Goal: Task Accomplishment & Management: Complete application form

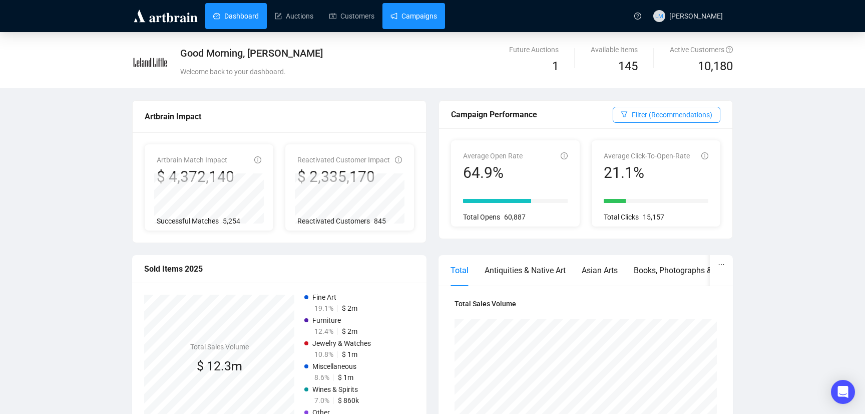
click at [416, 14] on link "Campaigns" at bounding box center [413, 16] width 47 height 26
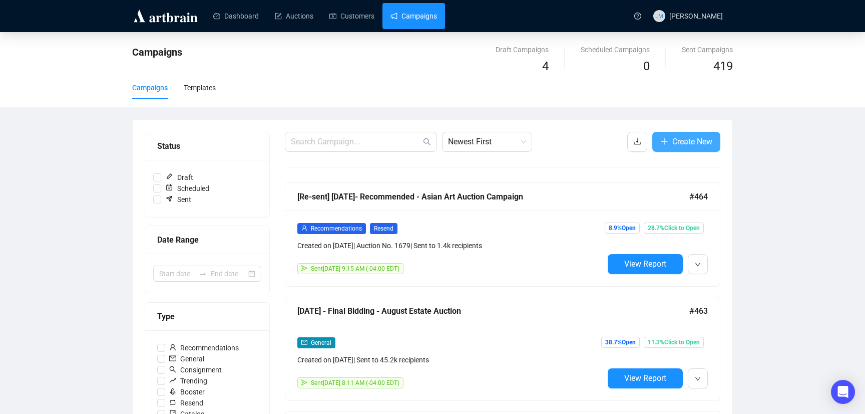
click at [672, 141] on span "Create New" at bounding box center [692, 141] width 40 height 13
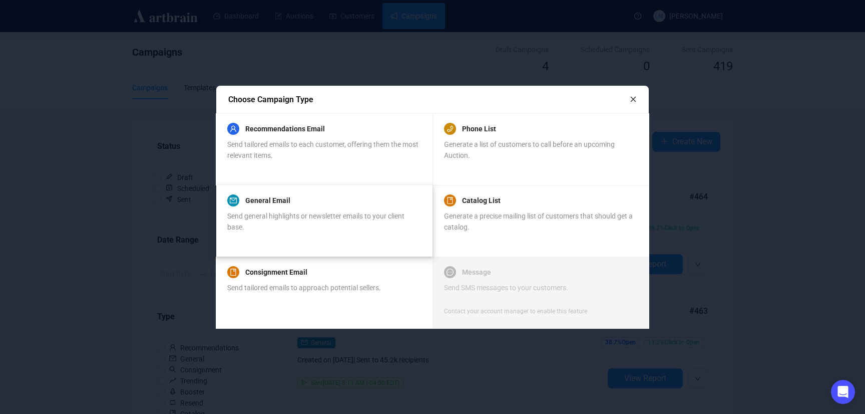
click at [322, 209] on div "General Email Send general highlights or newsletter emails to your client base." at bounding box center [323, 213] width 193 height 38
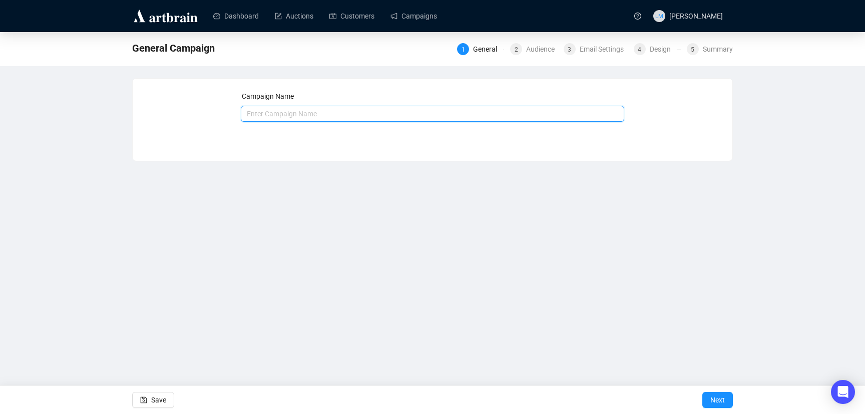
click at [429, 117] on input "text" at bounding box center [433, 114] width 384 height 16
click at [258, 111] on input "[DATE] Asian Art Auction Campaign" at bounding box center [433, 114] width 384 height 16
drag, startPoint x: 282, startPoint y: 114, endPoint x: 412, endPoint y: 117, distance: 129.7
click at [412, 117] on input "[DATE] Asian Art Auction Campaign" at bounding box center [433, 114] width 384 height 16
click at [282, 114] on input "[DATE] Sporting Art Auction" at bounding box center [433, 114] width 384 height 16
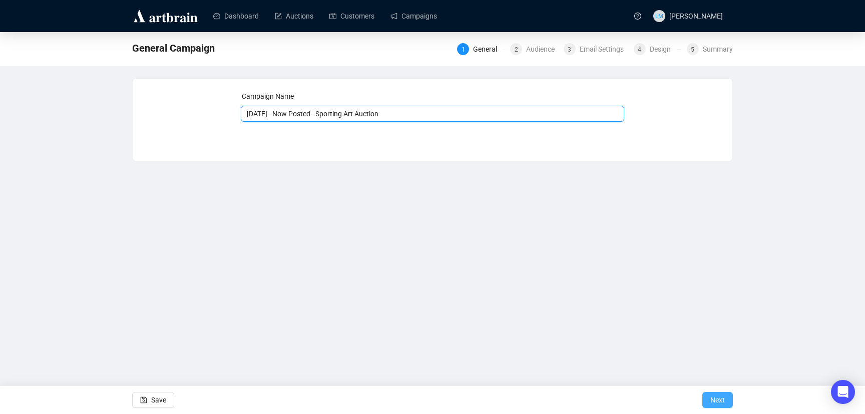
type input "[DATE] - Now Posted - Sporting Art Auction"
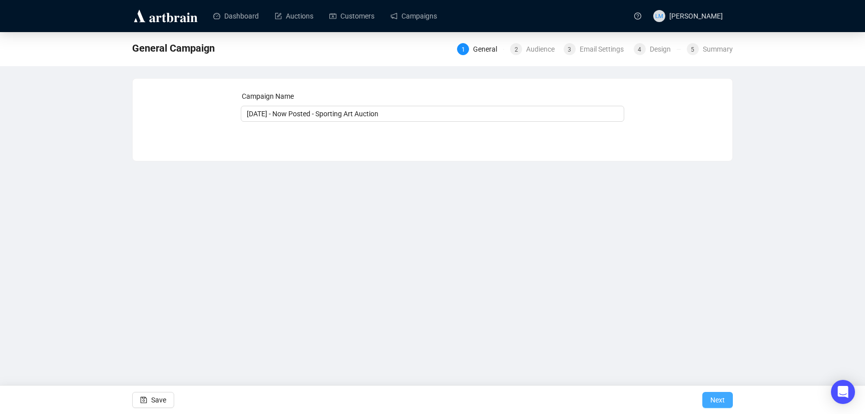
click at [722, 401] on span "Next" at bounding box center [717, 399] width 15 height 28
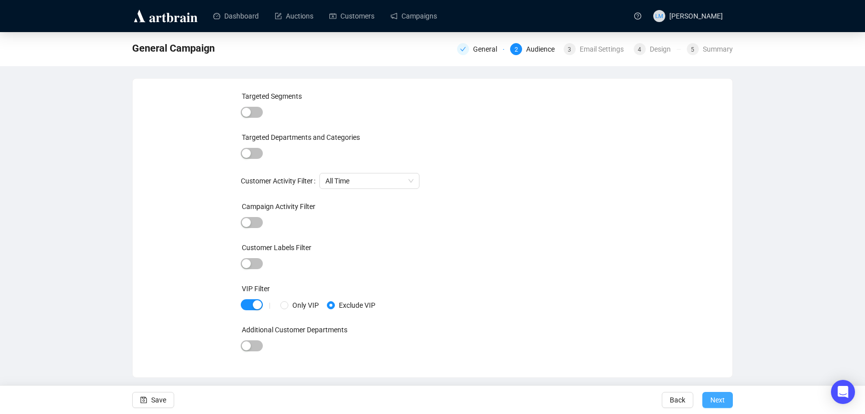
click at [726, 402] on button "Next" at bounding box center [717, 399] width 31 height 16
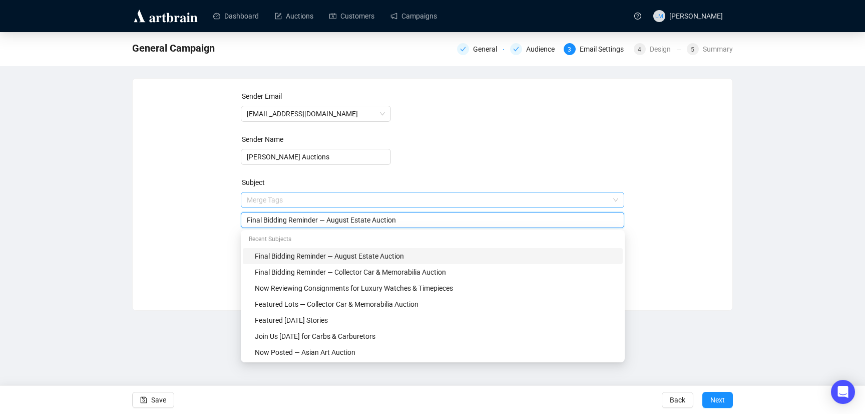
drag, startPoint x: 321, startPoint y: 200, endPoint x: 267, endPoint y: 202, distance: 53.6
click at [267, 202] on span "Merge Tags Final Bidding Reminder — August Estate Auction" at bounding box center [433, 210] width 384 height 28
drag, startPoint x: 322, startPoint y: 221, endPoint x: 210, endPoint y: 219, distance: 112.2
click at [210, 219] on div "Sender Email [EMAIL_ADDRESS][DOMAIN_NAME] Sender Name [PERSON_NAME] Auctions Su…" at bounding box center [433, 187] width 576 height 192
drag, startPoint x: 294, startPoint y: 220, endPoint x: 338, endPoint y: 221, distance: 44.1
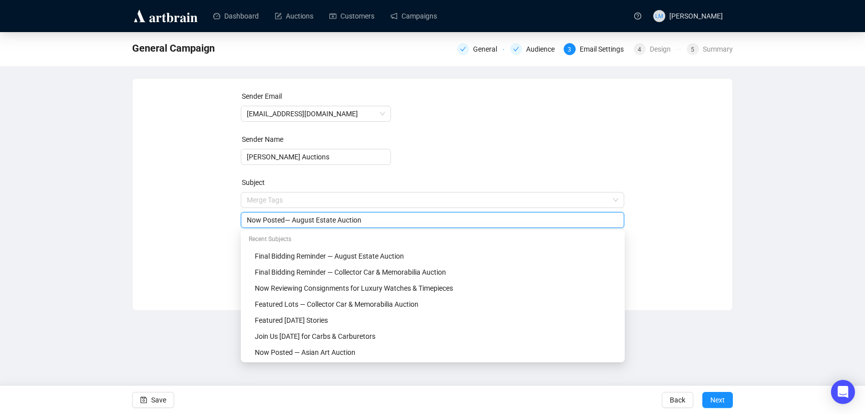
click at [338, 221] on input "Now Posted— August Estate Auction" at bounding box center [433, 219] width 372 height 11
type input "Now Posted— Sporting Art Auction"
click at [215, 244] on div "Sender Email [EMAIL_ADDRESS][DOMAIN_NAME] Sender Name [PERSON_NAME] Auctions Su…" at bounding box center [433, 187] width 576 height 192
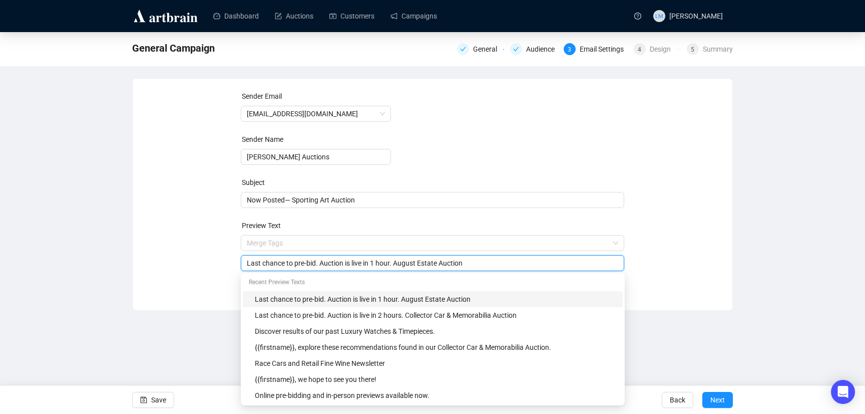
drag, startPoint x: 247, startPoint y: 263, endPoint x: 479, endPoint y: 267, distance: 231.8
click at [479, 267] on input "Last chance to pre-bid. Auction is live in 1 hour. August Estate Auction" at bounding box center [433, 262] width 372 height 11
click at [375, 397] on div "Online pre-bidding and in-person previews available now." at bounding box center [436, 394] width 362 height 11
type input "Online pre-bidding and in-person previews available now. Sporting Art Auction."
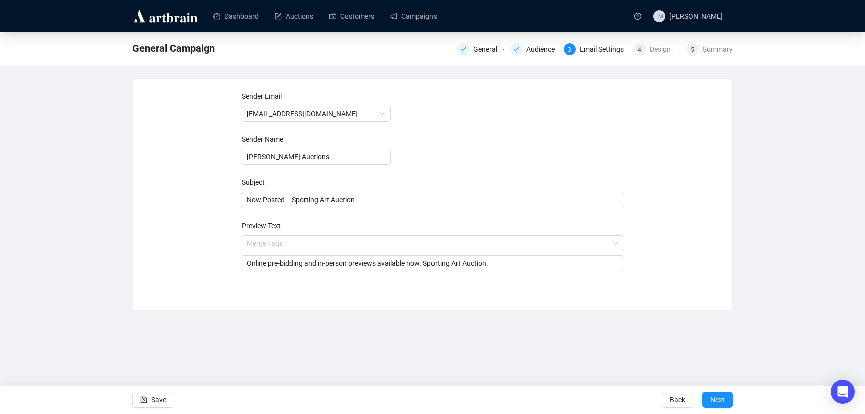
click at [694, 288] on div "Sender Email [EMAIL_ADDRESS][DOMAIN_NAME] Sender Name [PERSON_NAME] Auctions Su…" at bounding box center [433, 187] width 600 height 216
click at [162, 395] on span "Save" at bounding box center [158, 399] width 15 height 28
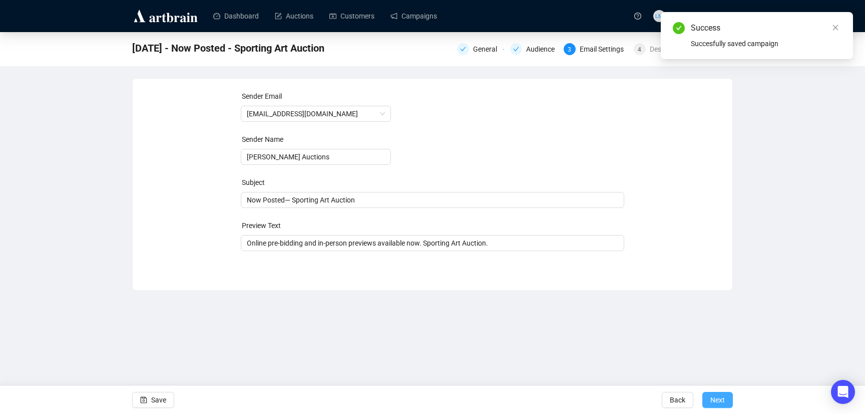
click at [719, 399] on span "Next" at bounding box center [717, 399] width 15 height 28
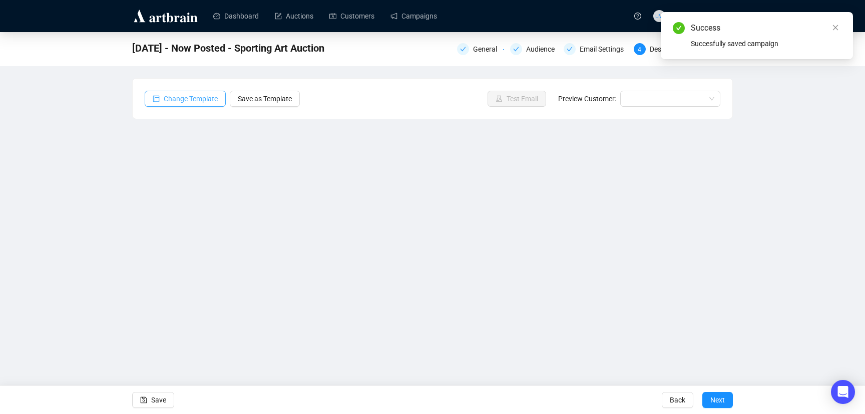
click at [199, 98] on span "Change Template" at bounding box center [191, 98] width 54 height 11
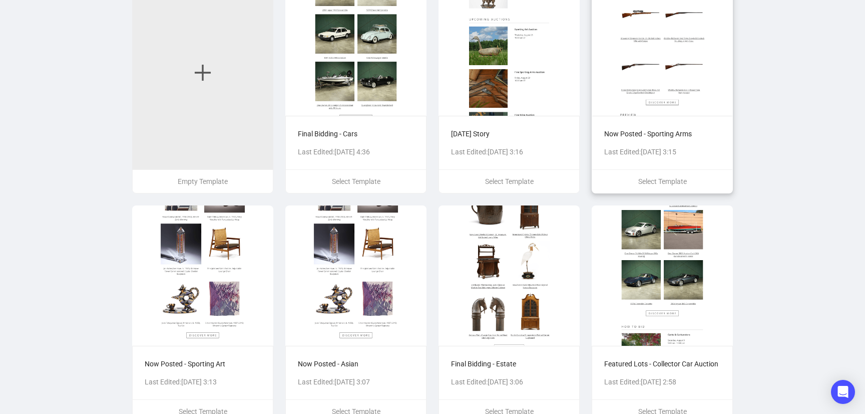
scroll to position [72, 0]
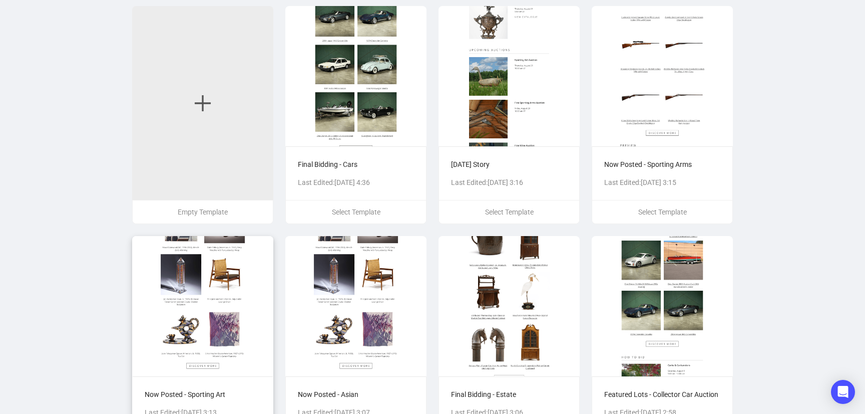
click at [201, 285] on img at bounding box center [202, 306] width 141 height 140
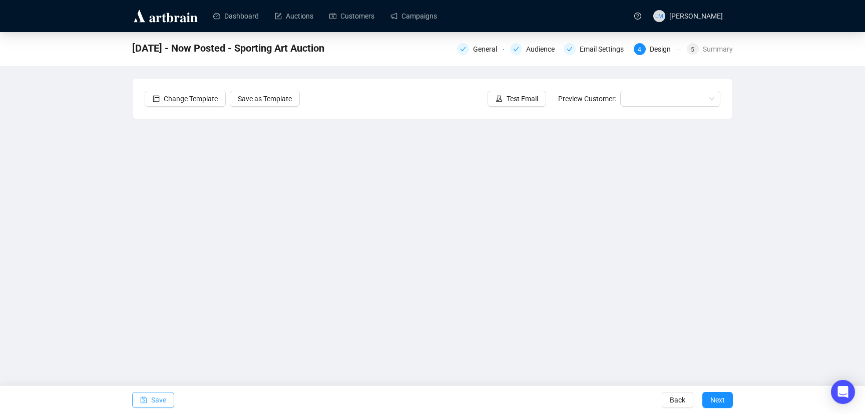
click at [163, 397] on span "Save" at bounding box center [158, 399] width 15 height 28
click at [521, 100] on span "Test Email" at bounding box center [523, 98] width 32 height 11
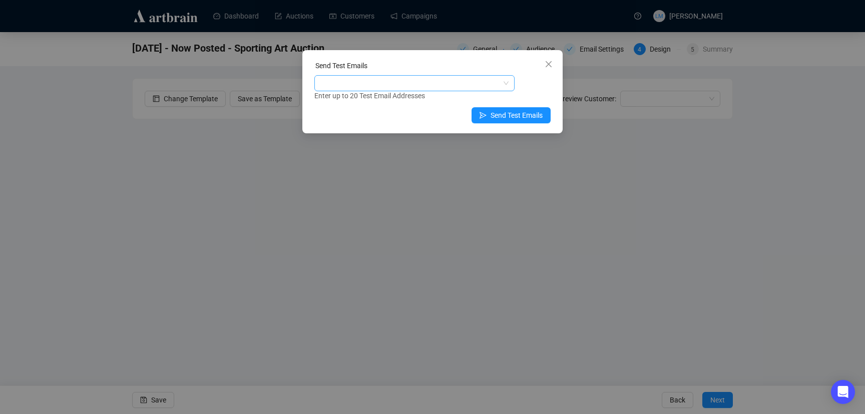
click at [445, 82] on div at bounding box center [409, 83] width 186 height 14
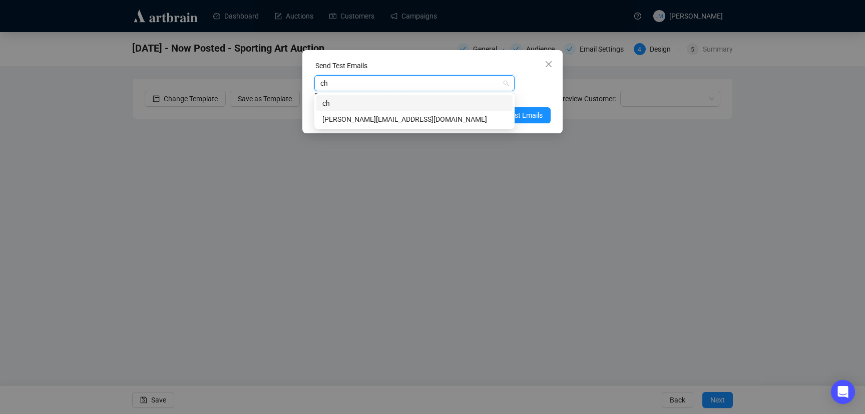
type input "chr"
click at [417, 119] on div "[PERSON_NAME][EMAIL_ADDRESS][DOMAIN_NAME]" at bounding box center [414, 119] width 184 height 11
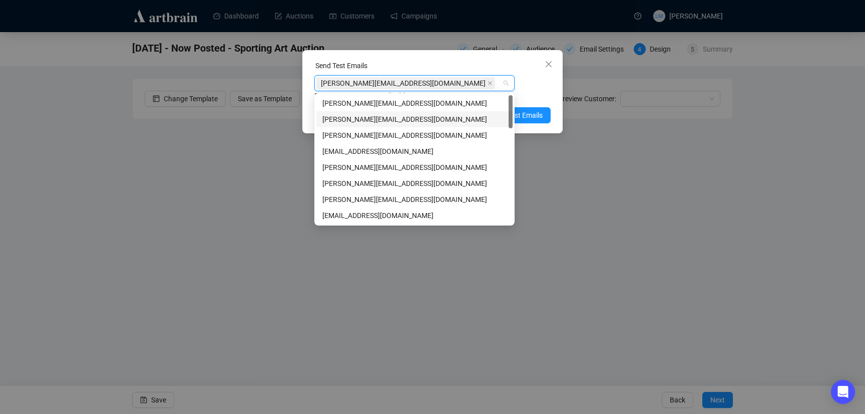
click at [539, 94] on div "Enter up to 20 Test Email Addresses" at bounding box center [432, 96] width 236 height 12
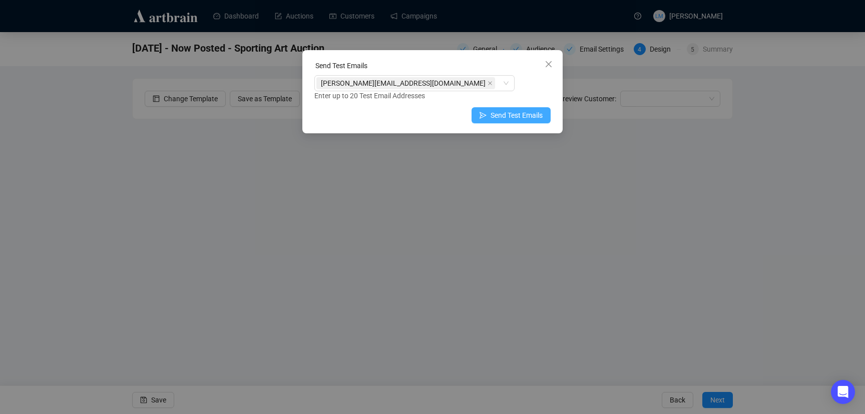
click at [536, 116] on span "Send Test Emails" at bounding box center [517, 115] width 52 height 11
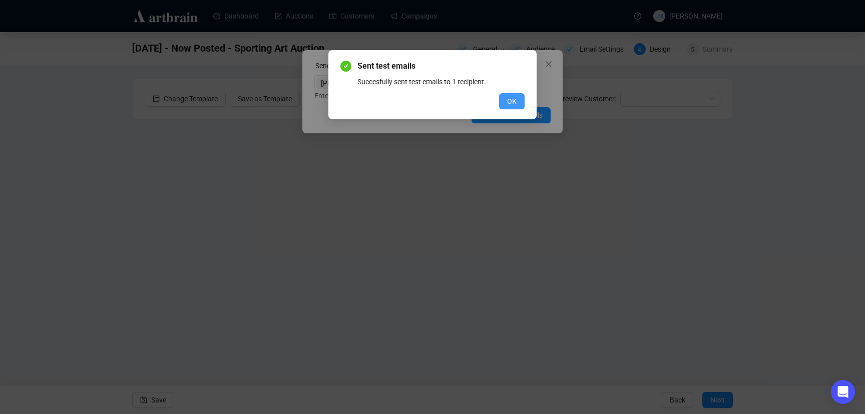
click at [506, 98] on button "OK" at bounding box center [512, 101] width 26 height 16
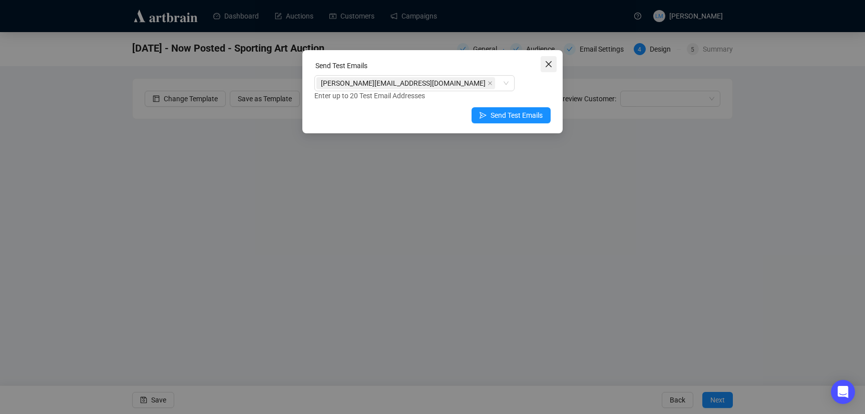
click at [549, 61] on icon "close" at bounding box center [549, 64] width 8 height 8
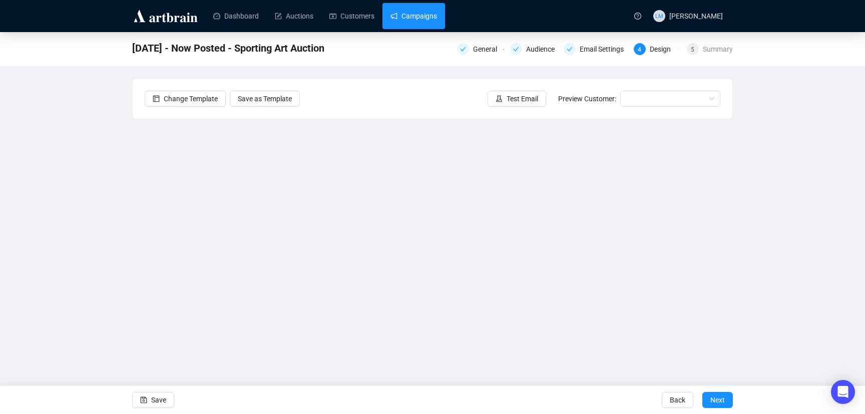
click at [427, 16] on link "Campaigns" at bounding box center [413, 16] width 47 height 26
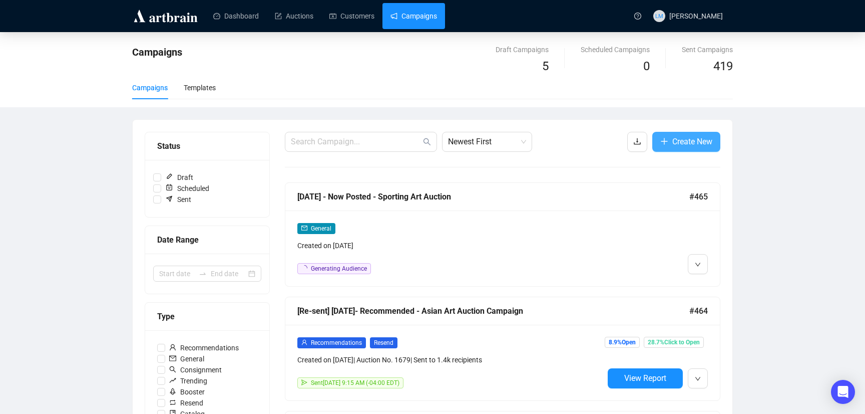
click at [695, 147] on span "Create New" at bounding box center [692, 141] width 40 height 13
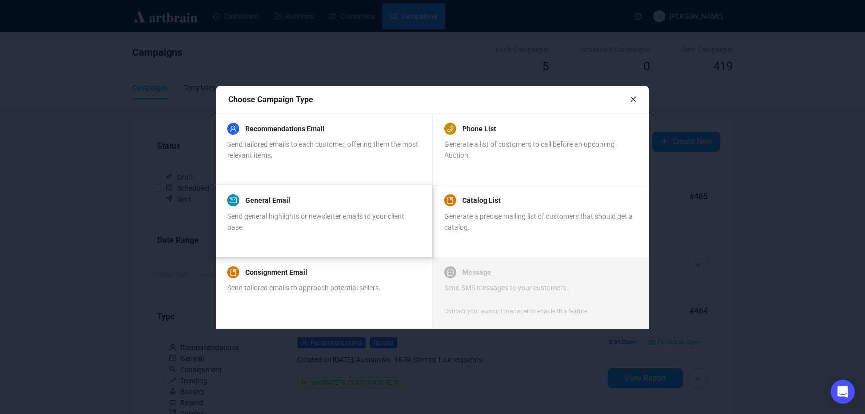
click at [311, 207] on div "General Email Send general highlights or newsletter emails to your client base." at bounding box center [323, 213] width 193 height 38
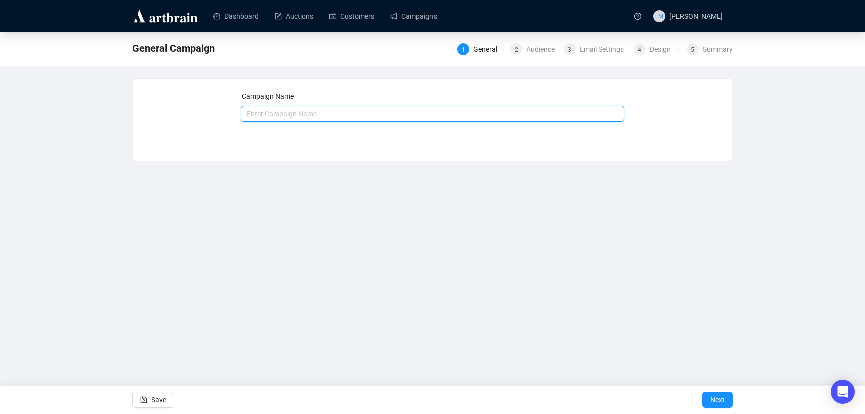
click at [371, 112] on input "text" at bounding box center [433, 114] width 384 height 16
drag, startPoint x: 330, startPoint y: 114, endPoint x: 289, endPoint y: 114, distance: 40.6
click at [289, 114] on input "[DATE] - Final Bidding - Collector Car Auction" at bounding box center [433, 114] width 384 height 16
click at [261, 114] on input "[DATE] - Now Posted - Collector Car Auction" at bounding box center [433, 114] width 384 height 16
drag, startPoint x: 334, startPoint y: 113, endPoint x: 377, endPoint y: 113, distance: 43.1
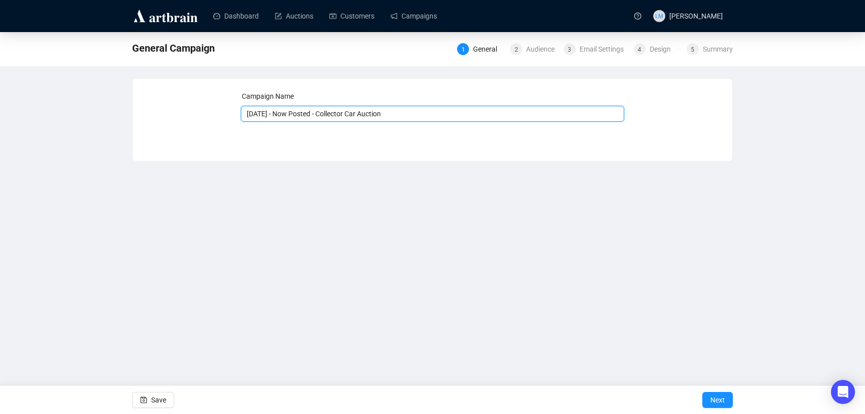
click at [377, 113] on input "[DATE] - Now Posted - Collector Car Auction" at bounding box center [433, 114] width 384 height 16
type input "[DATE] - Now Posted - Fine Sporting Arms Auction"
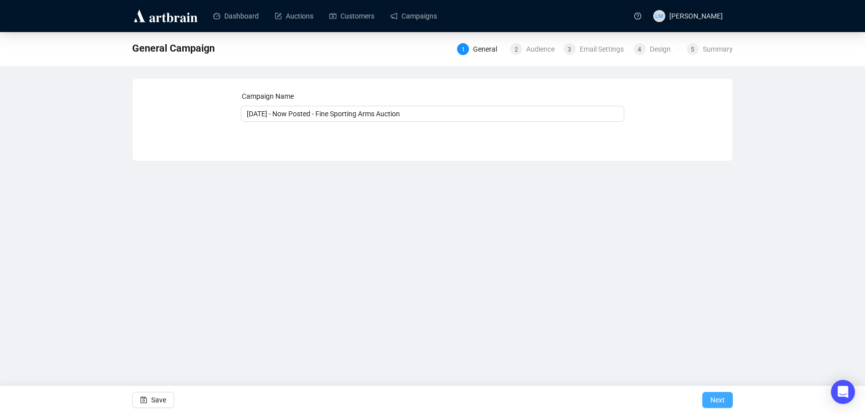
click at [725, 400] on button "Next" at bounding box center [717, 399] width 31 height 16
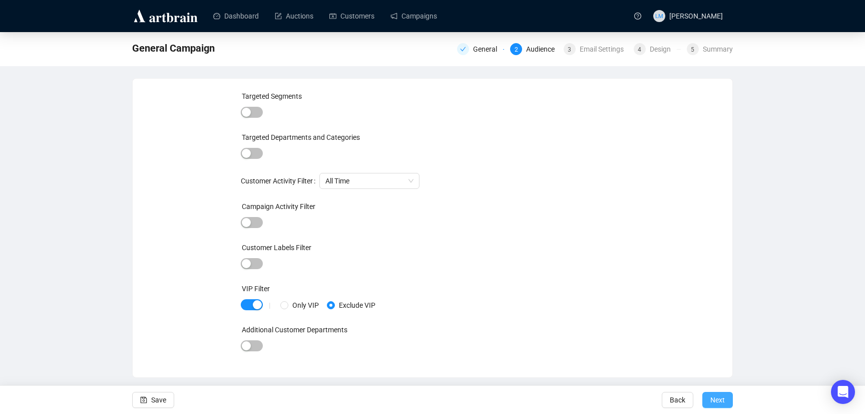
click at [722, 399] on span "Next" at bounding box center [717, 399] width 15 height 28
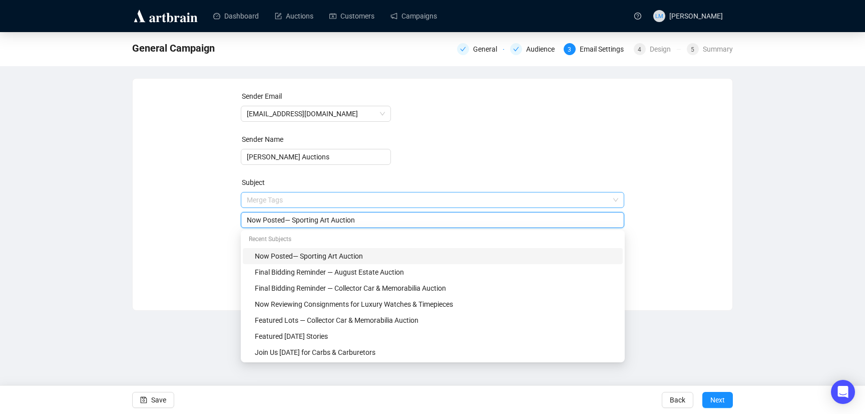
drag, startPoint x: 294, startPoint y: 199, endPoint x: 301, endPoint y: 200, distance: 7.0
click at [301, 200] on span "Merge Tags Now Posted— Sporting Art Auction" at bounding box center [433, 210] width 384 height 28
drag, startPoint x: 294, startPoint y: 219, endPoint x: 335, endPoint y: 219, distance: 41.1
click at [335, 219] on input "Now Posted— Sporting Art Auction" at bounding box center [433, 219] width 372 height 11
type input "Now Posted— Fine Sporting Arms Auction"
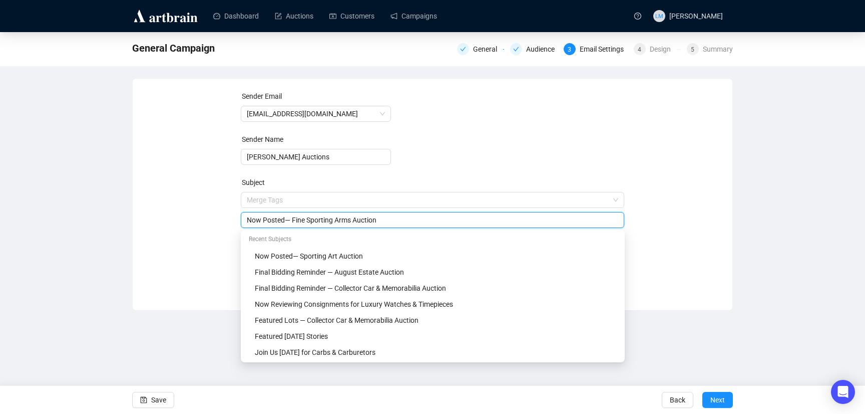
click at [209, 234] on div "Sender Email [EMAIL_ADDRESS][DOMAIN_NAME] Sender Name [PERSON_NAME] Auctions Su…" at bounding box center [433, 187] width 576 height 192
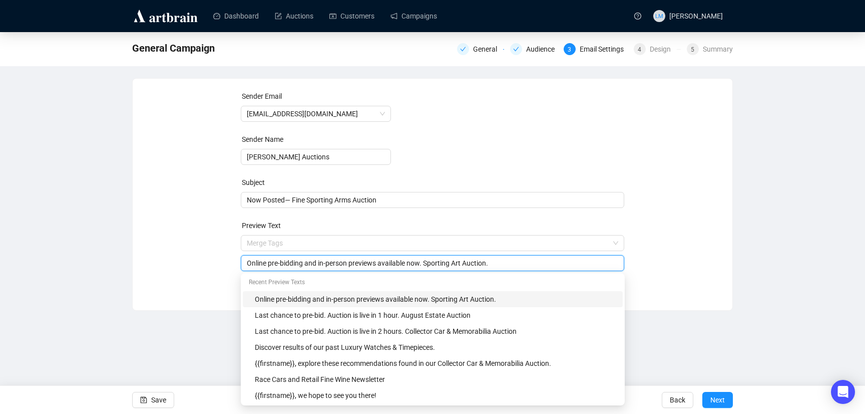
drag, startPoint x: 434, startPoint y: 263, endPoint x: 472, endPoint y: 263, distance: 38.0
click at [472, 263] on input "Online pre-bidding and in-person previews available now. Sporting Art Auction." at bounding box center [433, 262] width 372 height 11
type input "Online pre-bidding and in-person previews available now. Fine Sporting Arms Auc…"
click at [221, 285] on div "Sender Email [EMAIL_ADDRESS][DOMAIN_NAME] Sender Name [PERSON_NAME] Auctions Su…" at bounding box center [433, 187] width 600 height 216
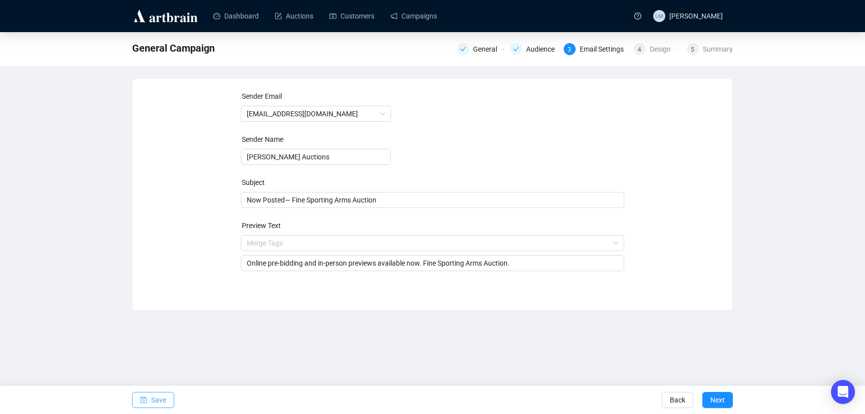
click at [166, 396] on span "Save" at bounding box center [158, 399] width 15 height 28
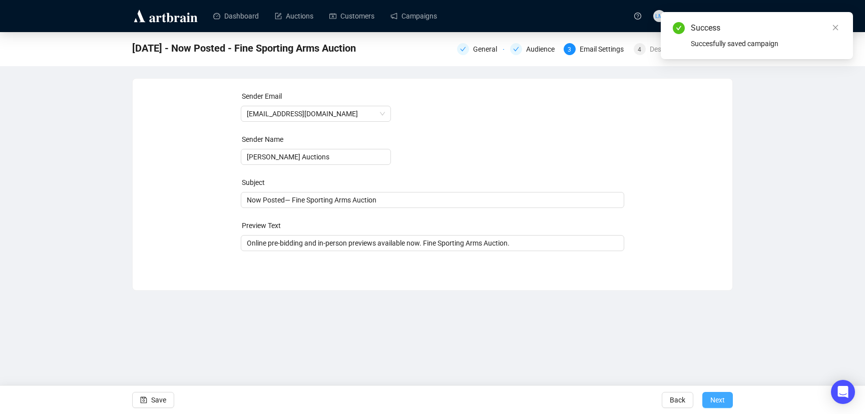
click at [722, 399] on span "Next" at bounding box center [717, 399] width 15 height 28
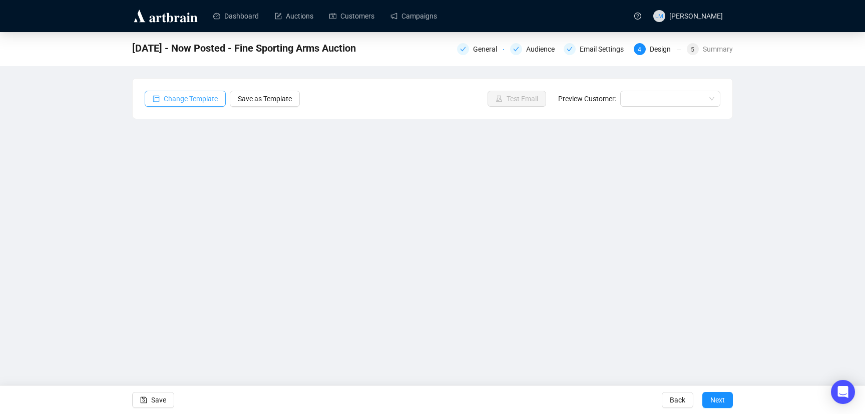
click at [188, 100] on span "Change Template" at bounding box center [191, 98] width 54 height 11
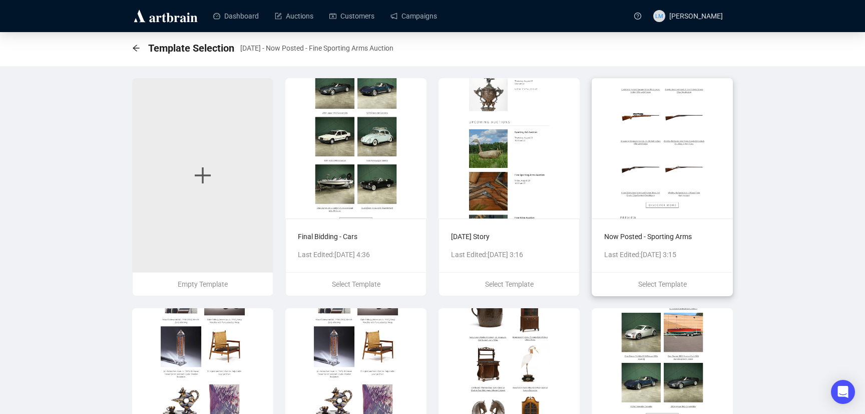
click at [656, 168] on img at bounding box center [662, 148] width 141 height 140
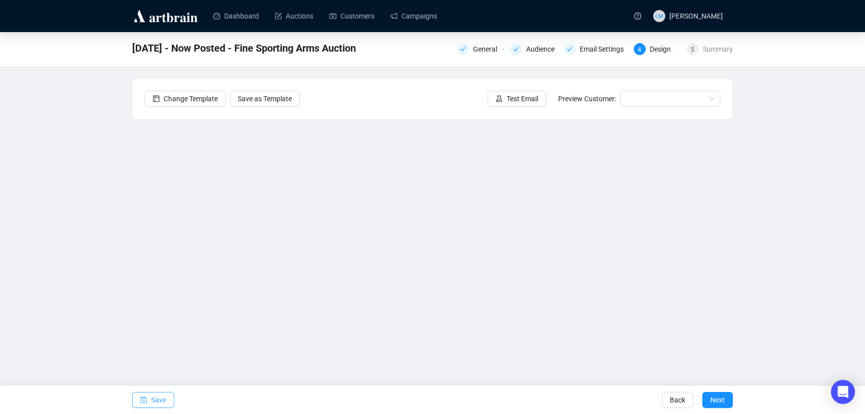
click at [159, 403] on span "Save" at bounding box center [158, 399] width 15 height 28
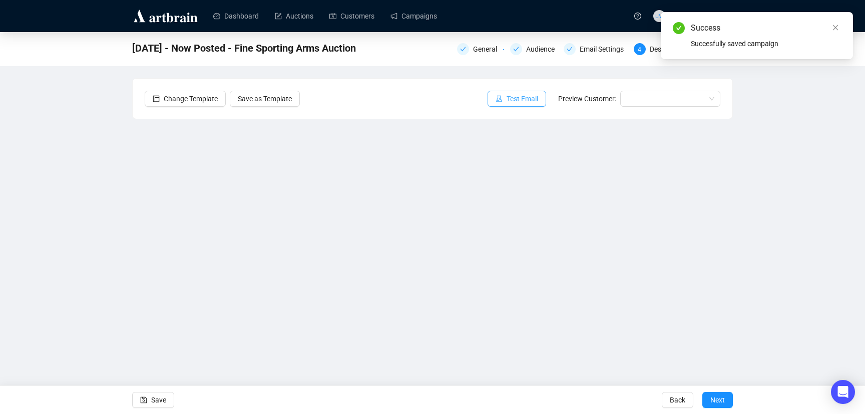
click at [526, 97] on span "Test Email" at bounding box center [523, 98] width 32 height 11
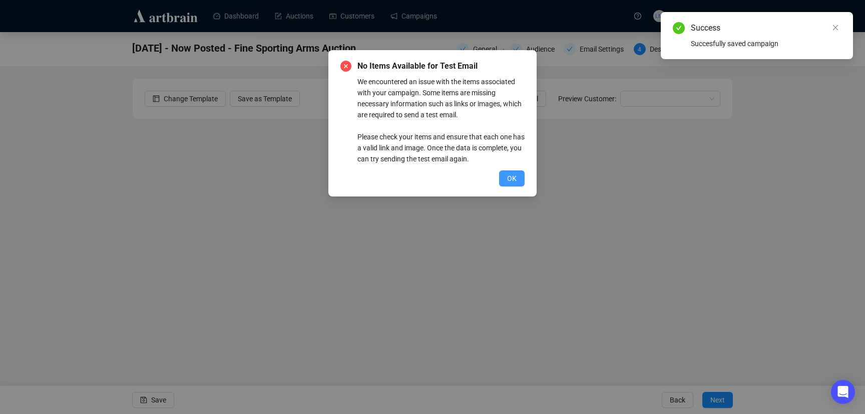
click at [511, 181] on span "OK" at bounding box center [512, 178] width 10 height 11
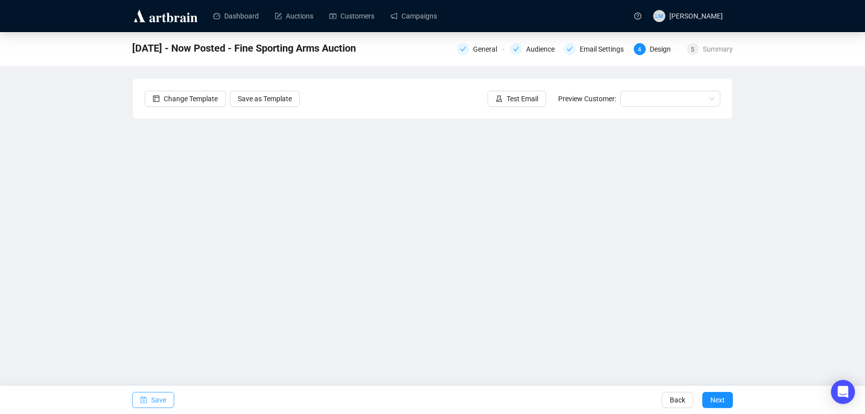
click at [165, 400] on span "Save" at bounding box center [158, 399] width 15 height 28
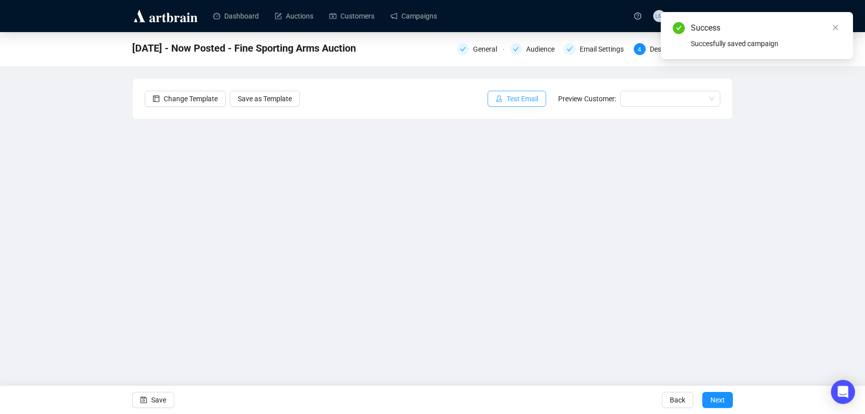
click at [517, 97] on span "Test Email" at bounding box center [523, 98] width 32 height 11
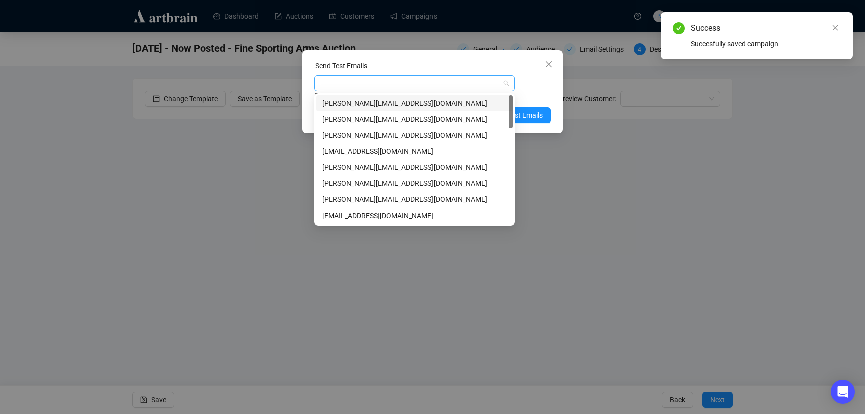
click at [468, 80] on div at bounding box center [409, 83] width 186 height 14
type input "chr"
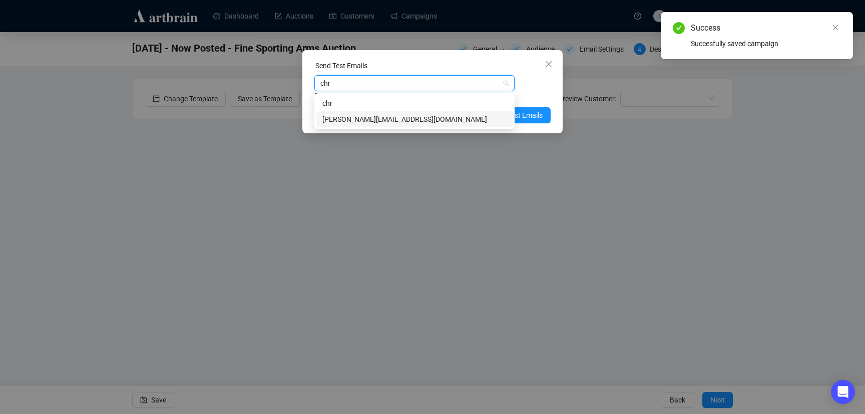
click at [439, 120] on div "[PERSON_NAME][EMAIL_ADDRESS][DOMAIN_NAME]" at bounding box center [414, 119] width 184 height 11
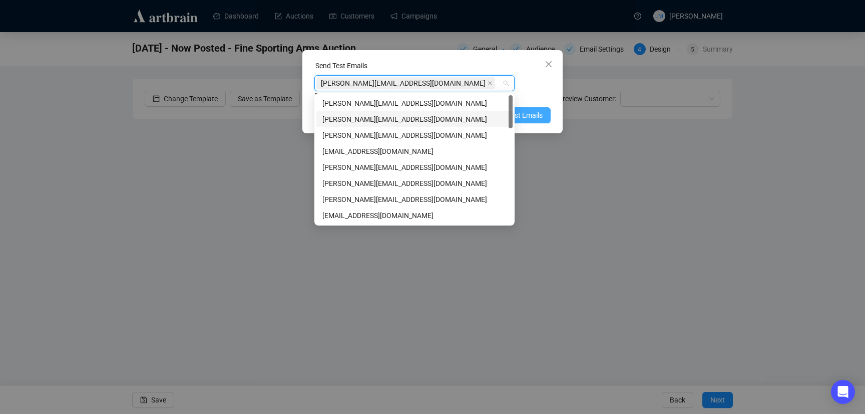
click at [535, 112] on span "Send Test Emails" at bounding box center [517, 115] width 52 height 11
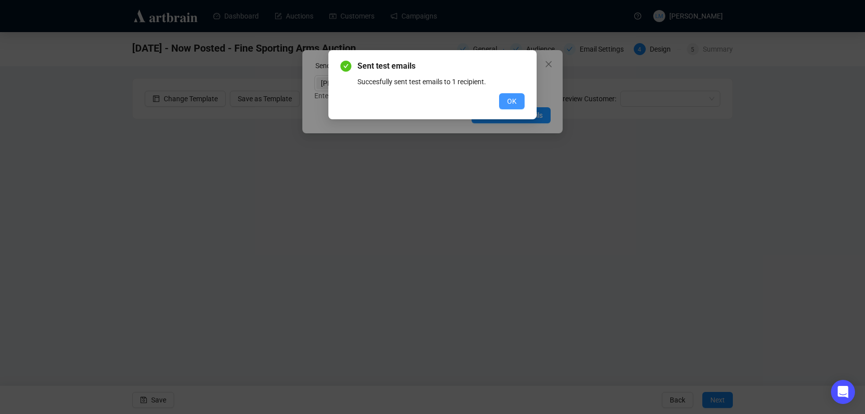
click at [513, 99] on span "OK" at bounding box center [512, 101] width 10 height 11
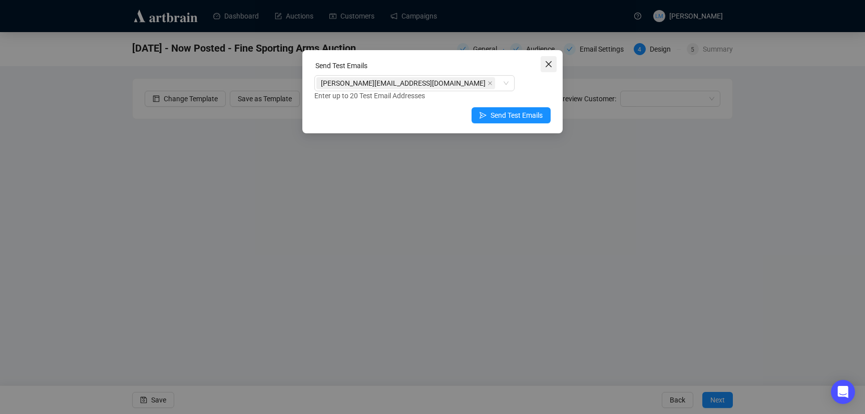
click at [551, 65] on icon "close" at bounding box center [549, 64] width 8 height 8
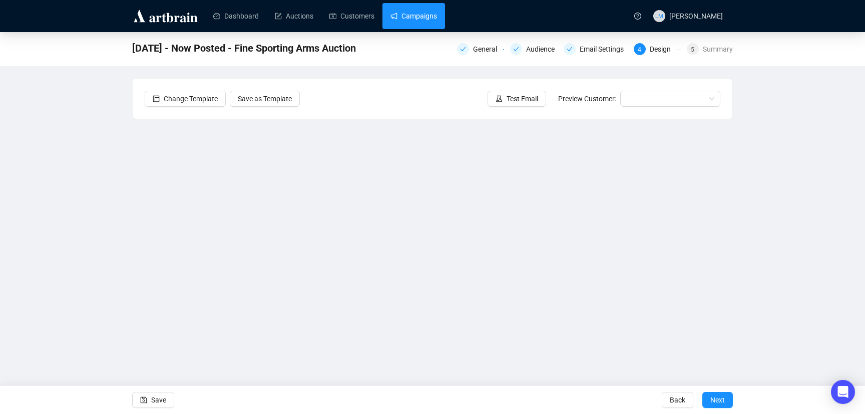
click at [427, 17] on link "Campaigns" at bounding box center [413, 16] width 47 height 26
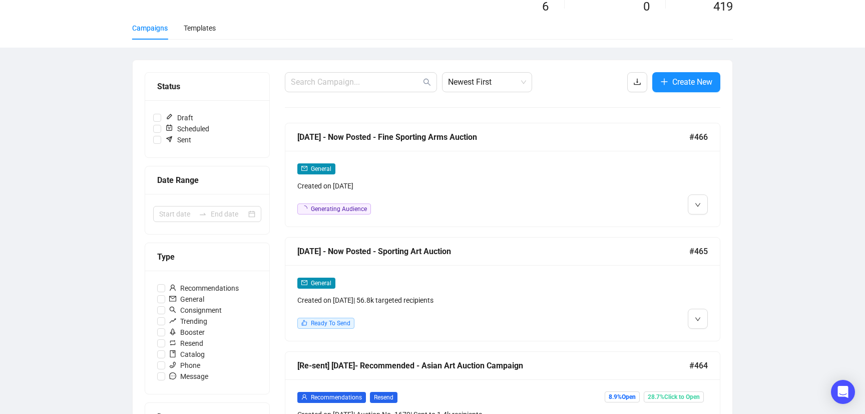
scroll to position [69, 0]
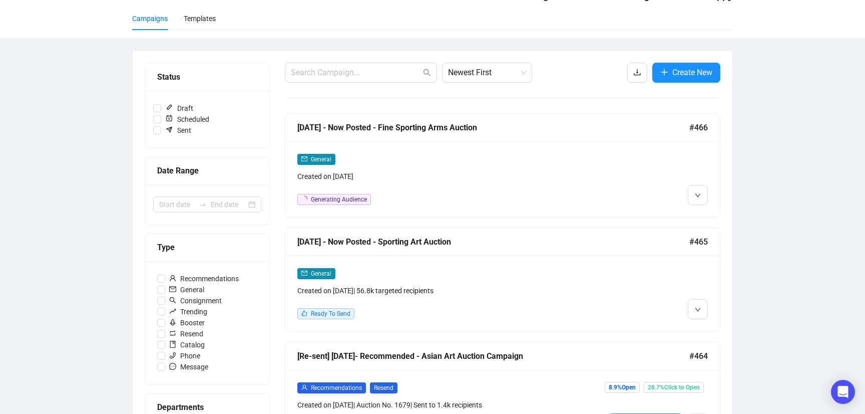
click at [641, 295] on div at bounding box center [656, 293] width 104 height 52
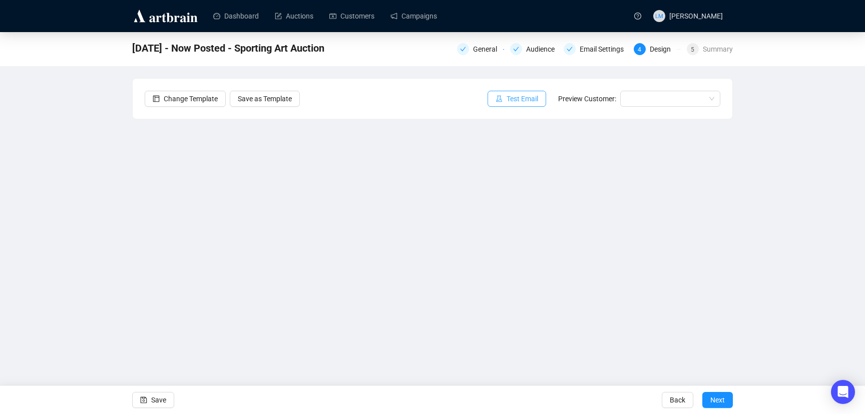
click at [521, 99] on span "Test Email" at bounding box center [523, 98] width 32 height 11
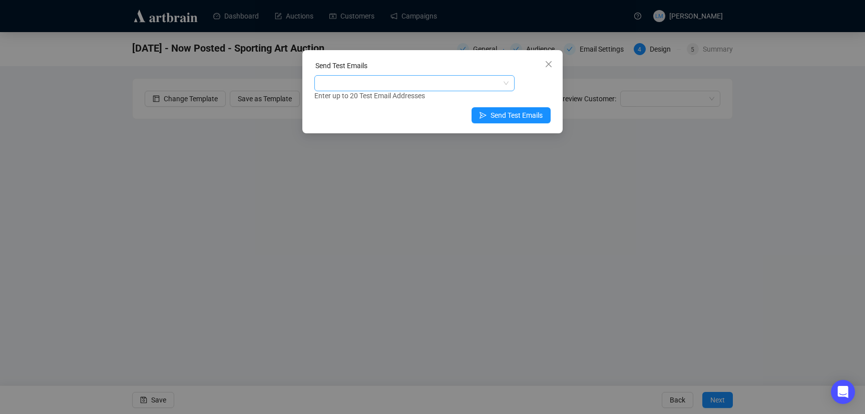
click at [443, 82] on div at bounding box center [409, 83] width 186 height 14
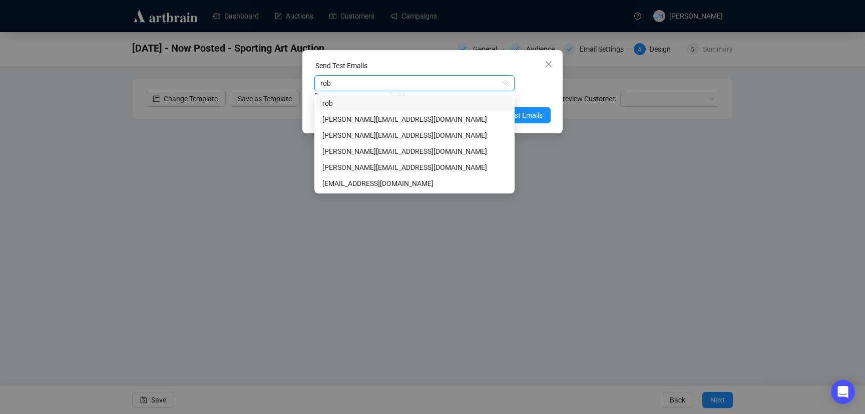
type input "[PERSON_NAME]"
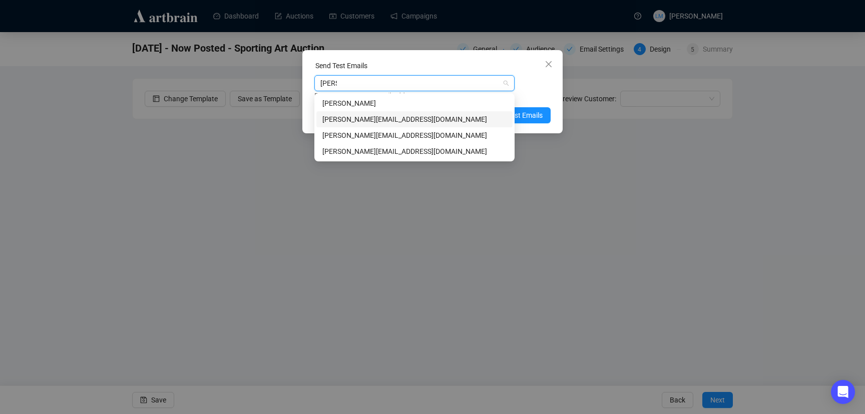
click at [417, 115] on div "[PERSON_NAME][EMAIL_ADDRESS][DOMAIN_NAME]" at bounding box center [414, 119] width 184 height 11
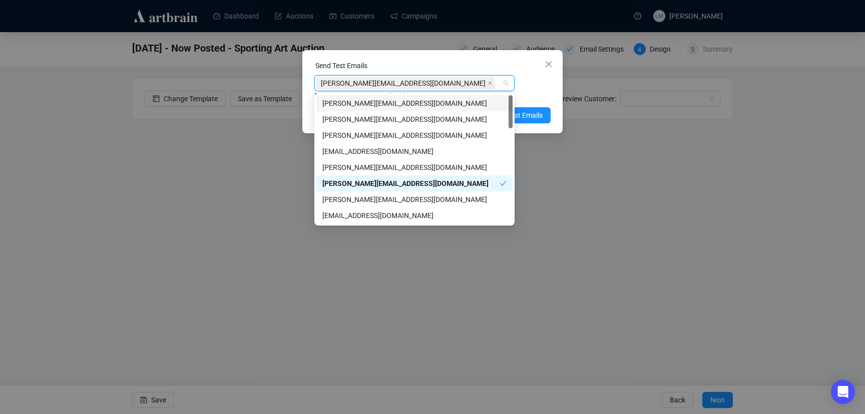
click at [536, 84] on div "[PERSON_NAME][EMAIL_ADDRESS][DOMAIN_NAME] Enter up to 20 Test Email Addresses" at bounding box center [432, 88] width 236 height 26
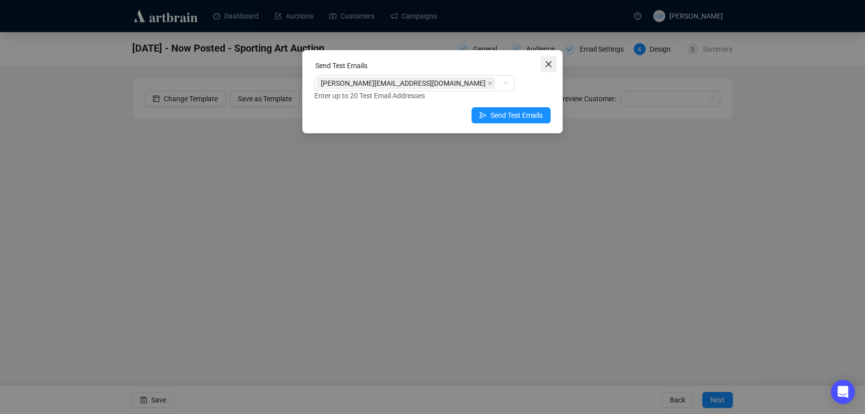
click at [548, 61] on icon "close" at bounding box center [549, 64] width 8 height 8
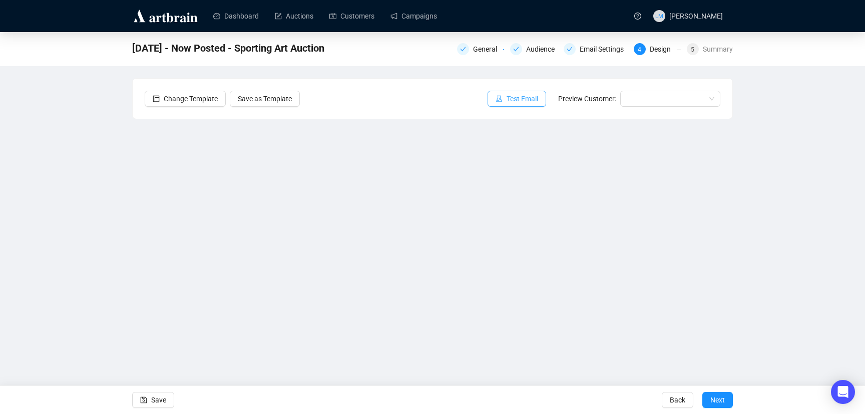
click at [519, 102] on span "Test Email" at bounding box center [523, 98] width 32 height 11
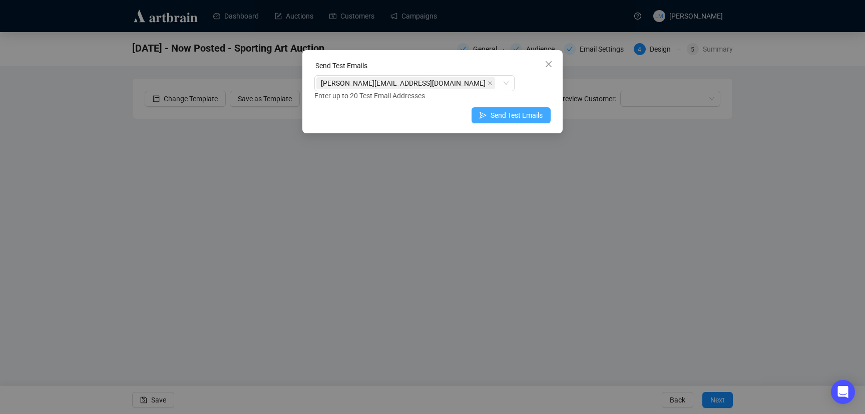
click at [512, 115] on span "Send Test Emails" at bounding box center [517, 115] width 52 height 11
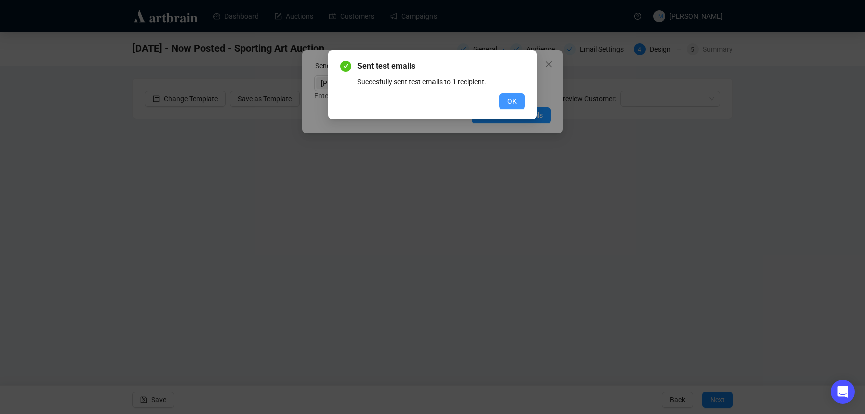
click at [516, 99] on span "OK" at bounding box center [512, 101] width 10 height 11
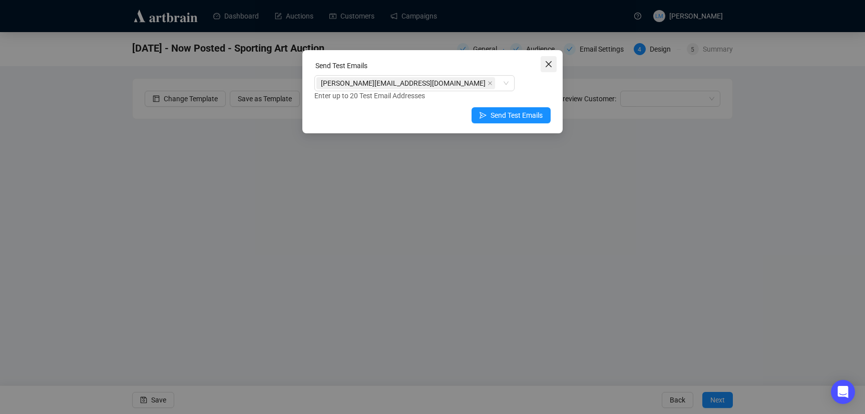
click at [547, 63] on icon "close" at bounding box center [549, 64] width 6 height 6
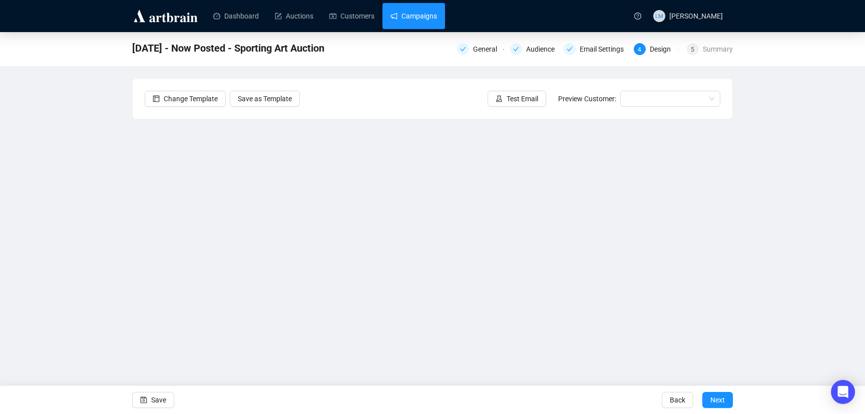
click at [420, 19] on link "Campaigns" at bounding box center [413, 16] width 47 height 26
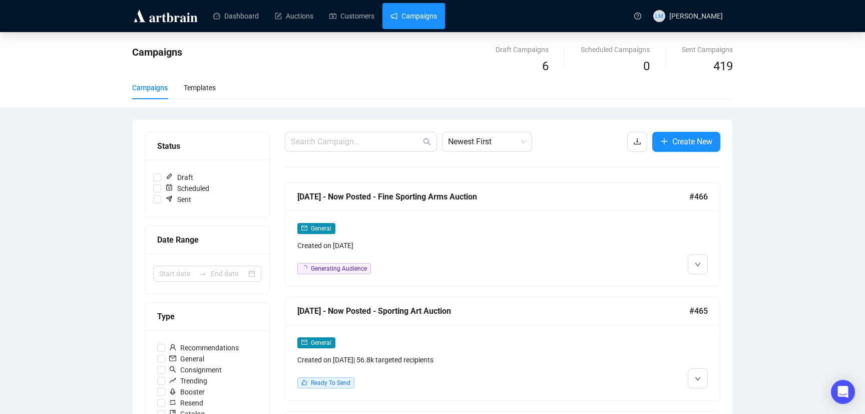
click at [633, 241] on div at bounding box center [656, 248] width 104 height 52
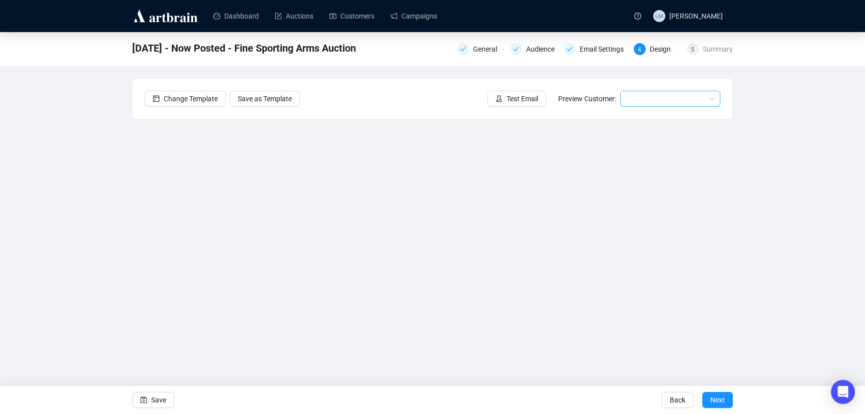
click at [643, 102] on input "search" at bounding box center [665, 98] width 79 height 15
click at [648, 121] on div "[PERSON_NAME] | Example" at bounding box center [670, 118] width 84 height 11
click at [530, 95] on span "Test Email" at bounding box center [523, 98] width 32 height 11
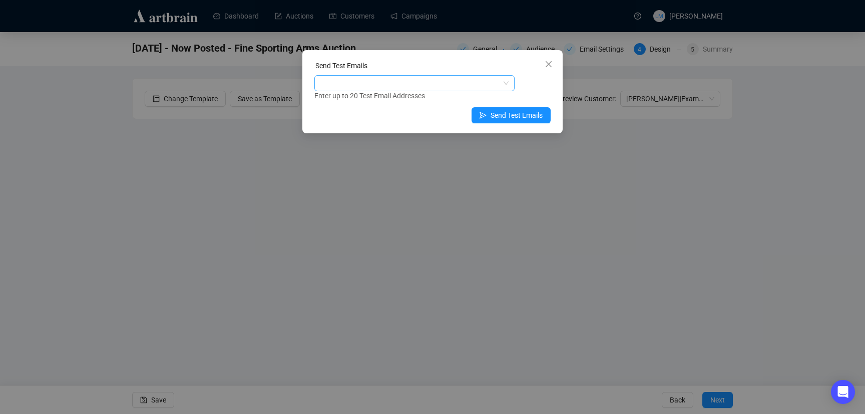
click at [474, 79] on div at bounding box center [409, 83] width 186 height 14
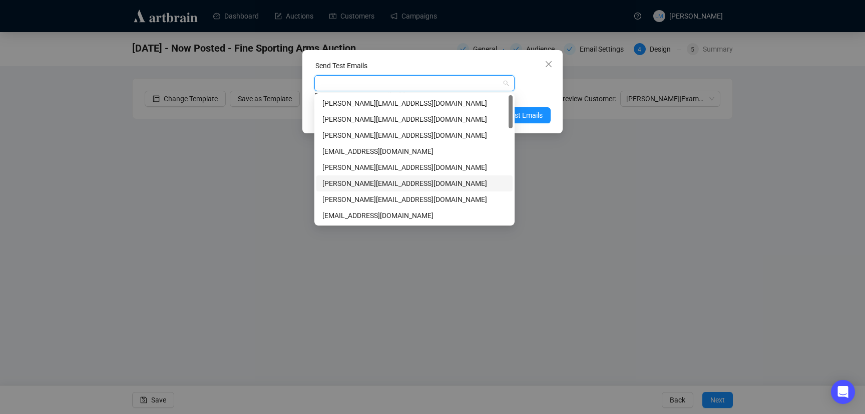
click at [368, 184] on div "[PERSON_NAME][EMAIL_ADDRESS][DOMAIN_NAME]" at bounding box center [414, 183] width 184 height 11
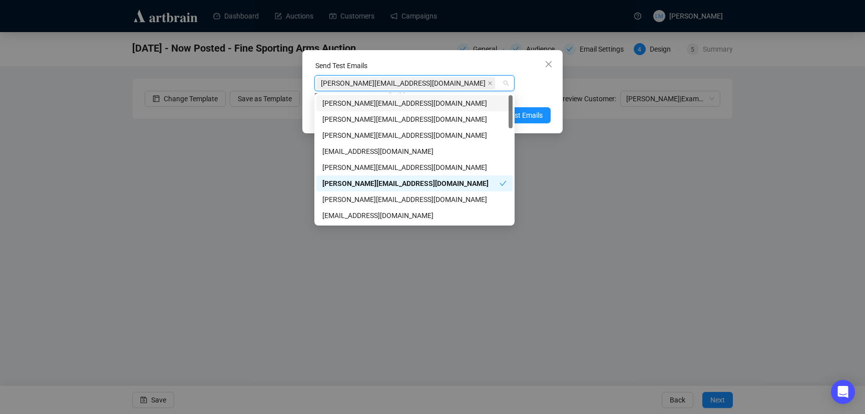
click at [529, 89] on div "[PERSON_NAME][EMAIL_ADDRESS][DOMAIN_NAME] Enter up to 20 Test Email Addresses" at bounding box center [432, 88] width 236 height 26
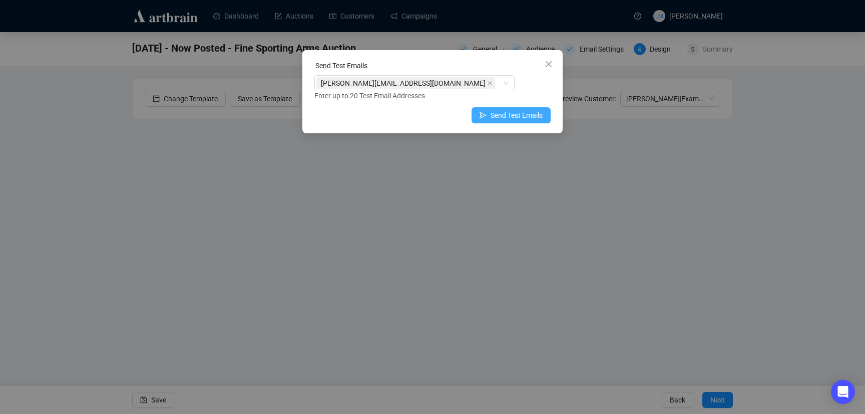
click at [525, 116] on span "Send Test Emails" at bounding box center [517, 115] width 52 height 11
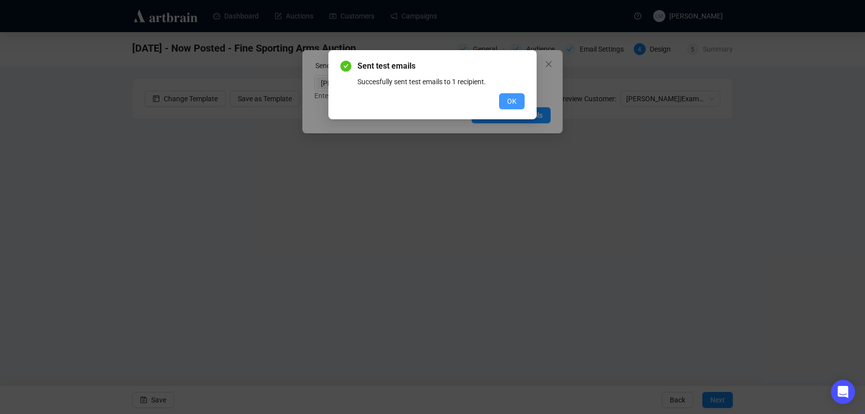
click at [512, 101] on span "OK" at bounding box center [512, 101] width 10 height 11
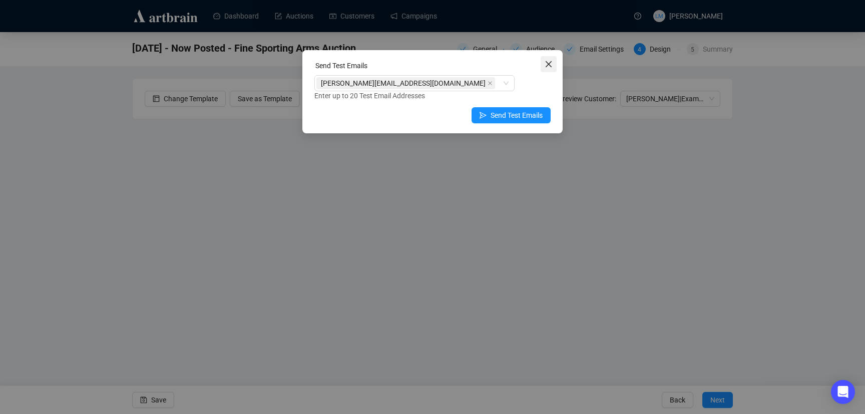
click at [550, 64] on icon "close" at bounding box center [549, 64] width 8 height 8
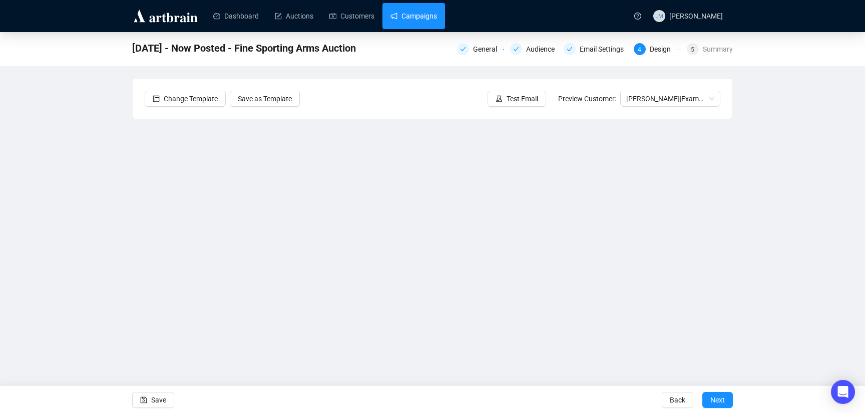
click at [425, 19] on link "Campaigns" at bounding box center [413, 16] width 47 height 26
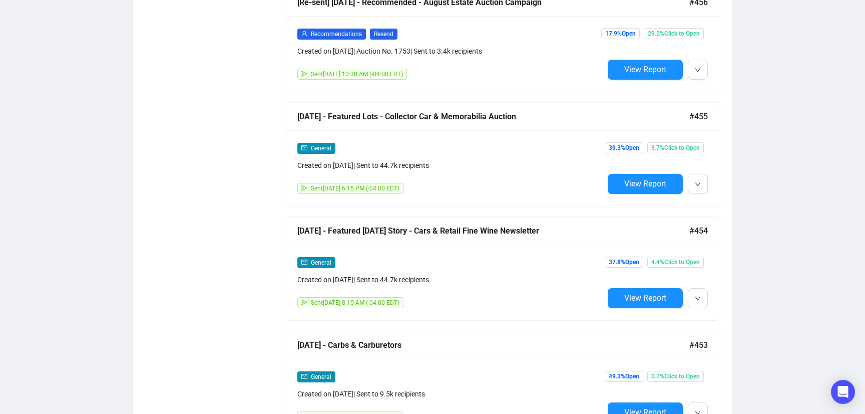
scroll to position [1350, 0]
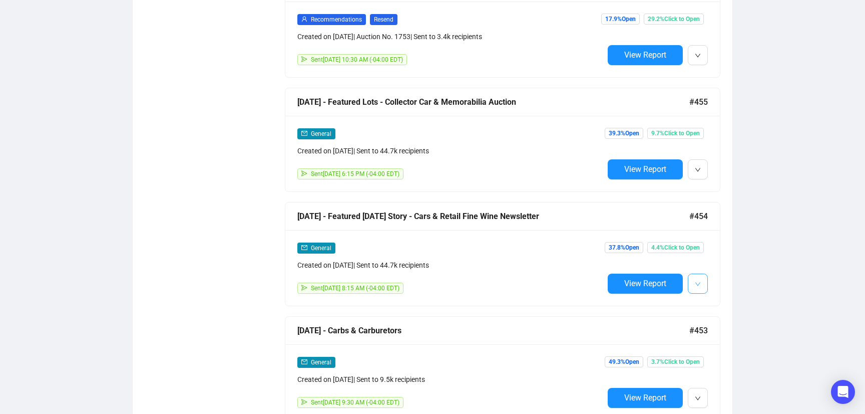
click at [699, 281] on icon "down" at bounding box center [698, 284] width 6 height 6
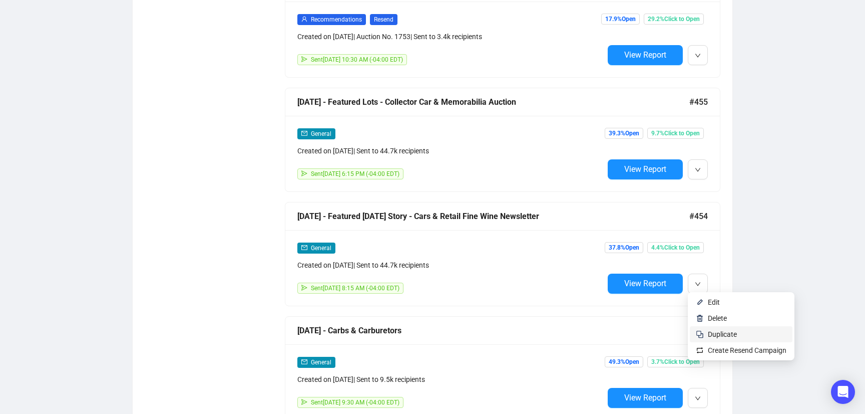
click at [725, 331] on span "Duplicate" at bounding box center [722, 334] width 29 height 8
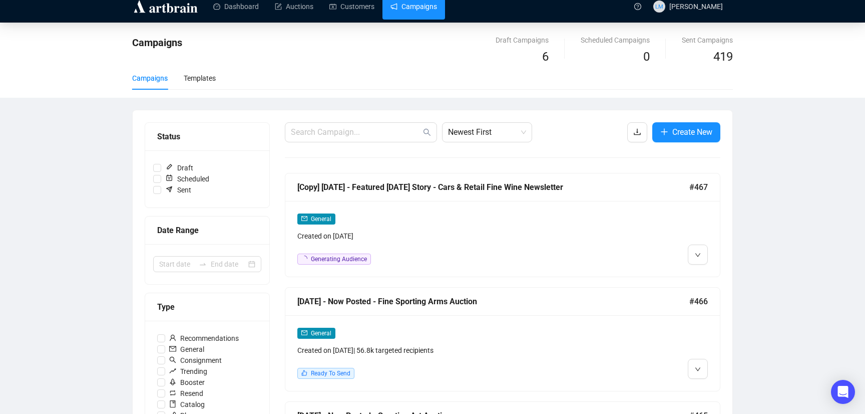
scroll to position [0, 0]
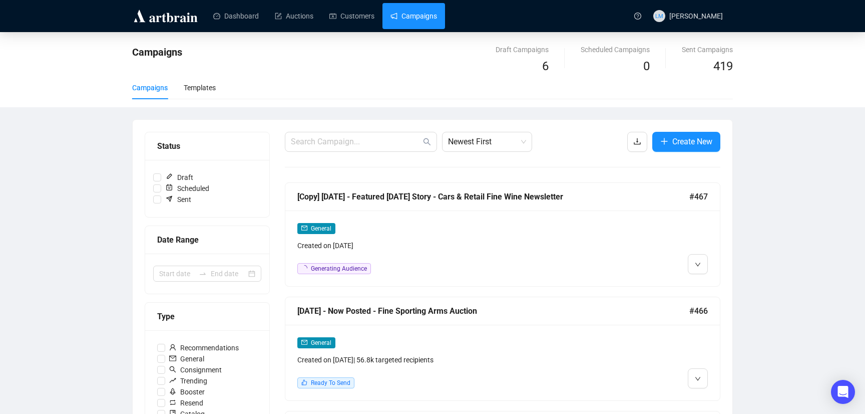
click at [533, 200] on div "[Copy] [DATE] - Featured [DATE] Story - Cars & Retail Fine Wine Newsletter" at bounding box center [493, 196] width 392 height 13
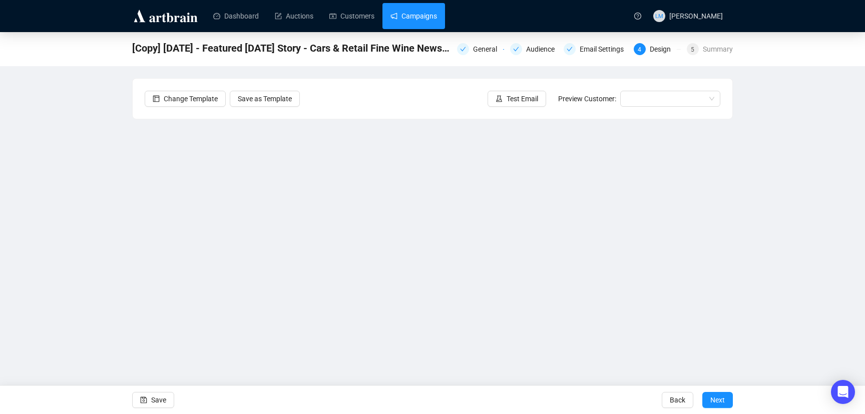
click at [411, 17] on link "Campaigns" at bounding box center [413, 16] width 47 height 26
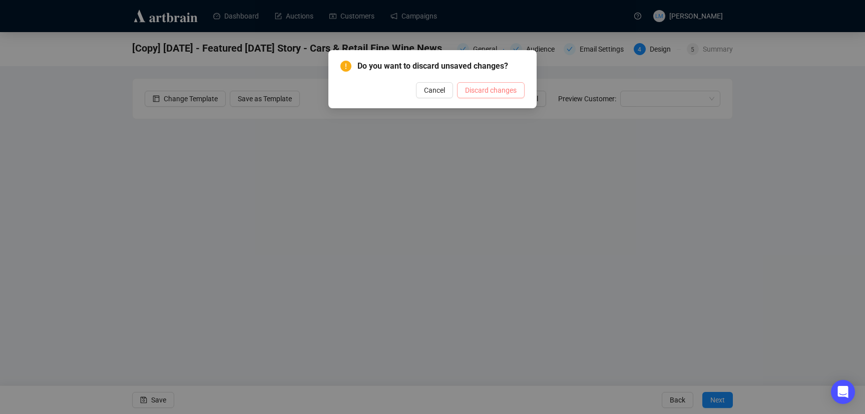
click at [481, 89] on span "Discard changes" at bounding box center [491, 90] width 52 height 11
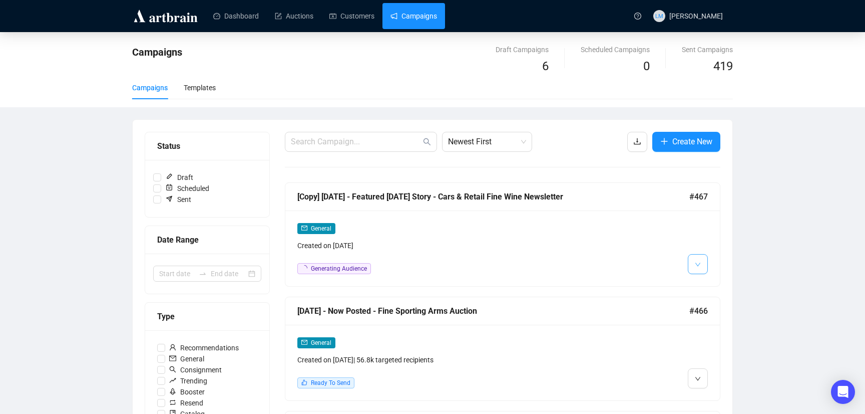
click at [699, 266] on icon "down" at bounding box center [698, 264] width 6 height 6
click at [718, 303] on span "Delete" at bounding box center [717, 301] width 19 height 8
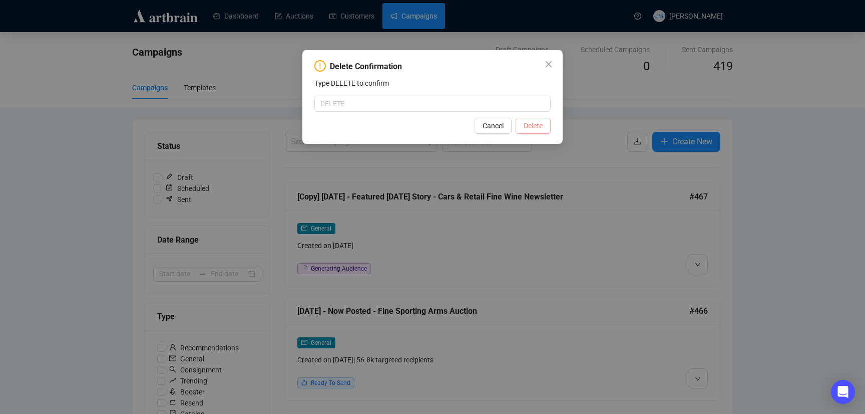
click at [537, 128] on span "Delete" at bounding box center [533, 125] width 19 height 11
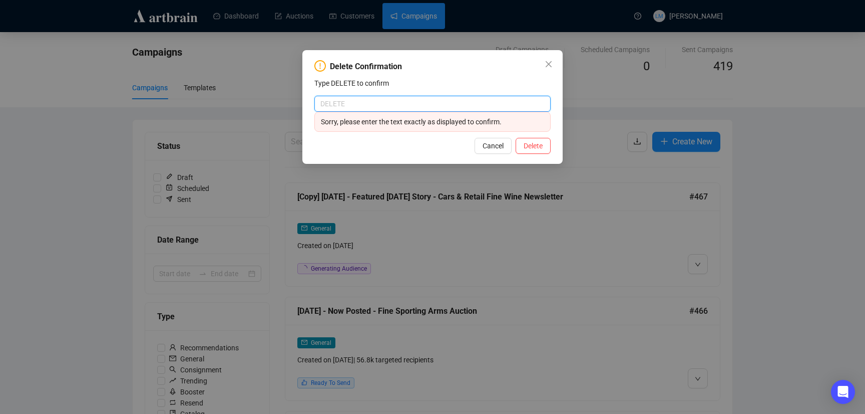
click at [496, 107] on input "text" at bounding box center [432, 104] width 236 height 16
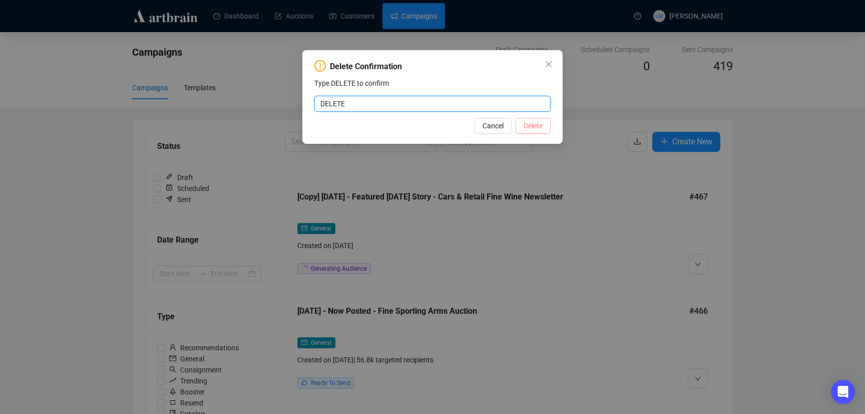
type input "DELETE"
click at [532, 126] on span "Delete" at bounding box center [533, 125] width 19 height 11
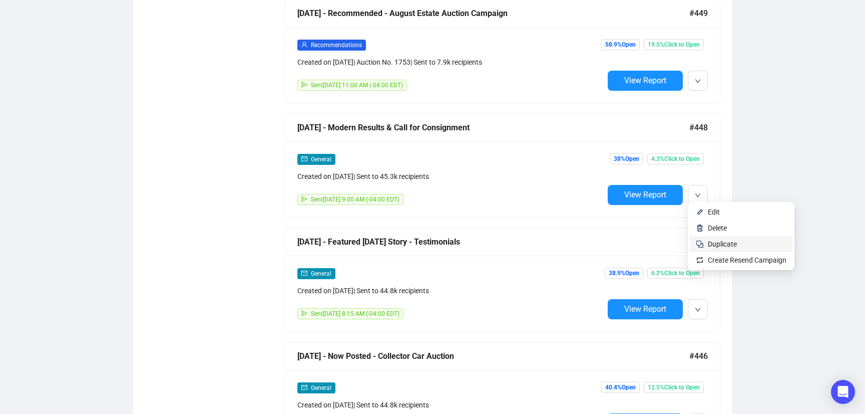
scroll to position [2134, 0]
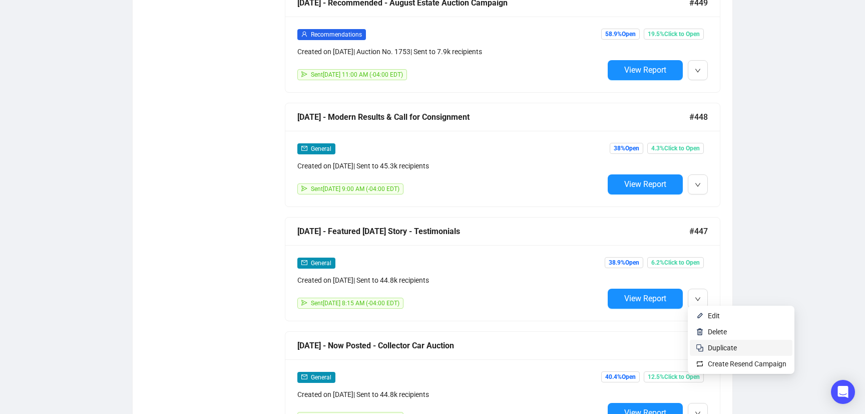
click at [726, 348] on span "Duplicate" at bounding box center [722, 347] width 29 height 8
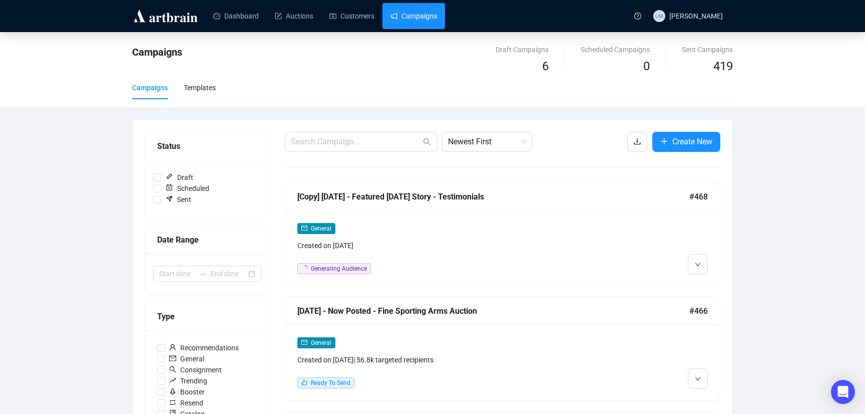
scroll to position [15, 0]
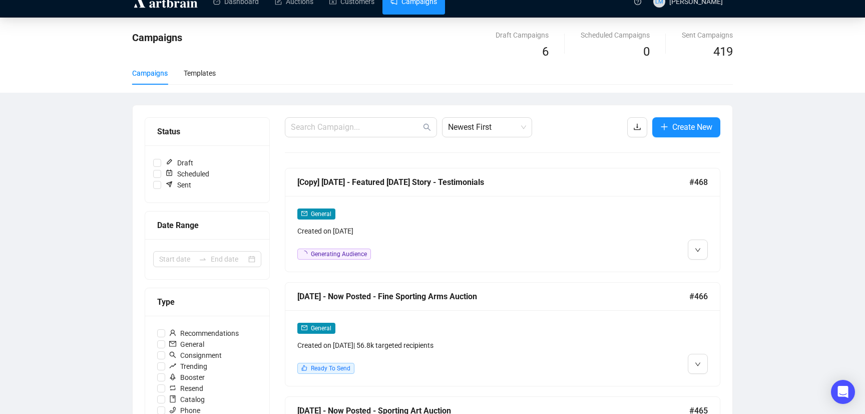
click at [630, 214] on div at bounding box center [656, 234] width 104 height 52
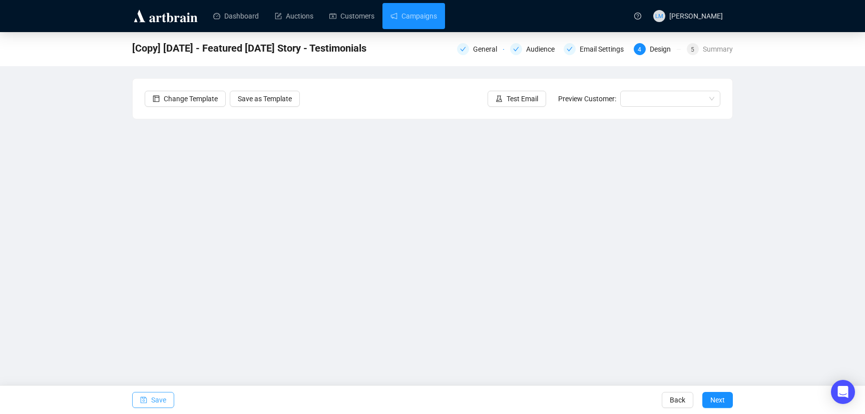
click at [165, 402] on span "Save" at bounding box center [158, 399] width 15 height 28
click at [152, 400] on span "Save" at bounding box center [158, 399] width 15 height 28
click at [155, 400] on span "Save" at bounding box center [158, 399] width 15 height 28
click at [774, 295] on div "[Copy] [DATE] - Featured [DATE] Story - Testimonials General Audience Email Set…" at bounding box center [432, 203] width 865 height 343
click at [159, 401] on span "Save" at bounding box center [158, 399] width 15 height 28
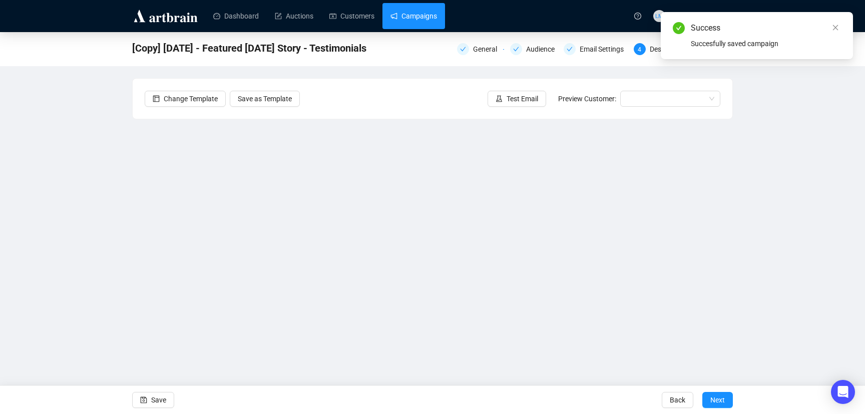
click at [430, 21] on link "Campaigns" at bounding box center [413, 16] width 47 height 26
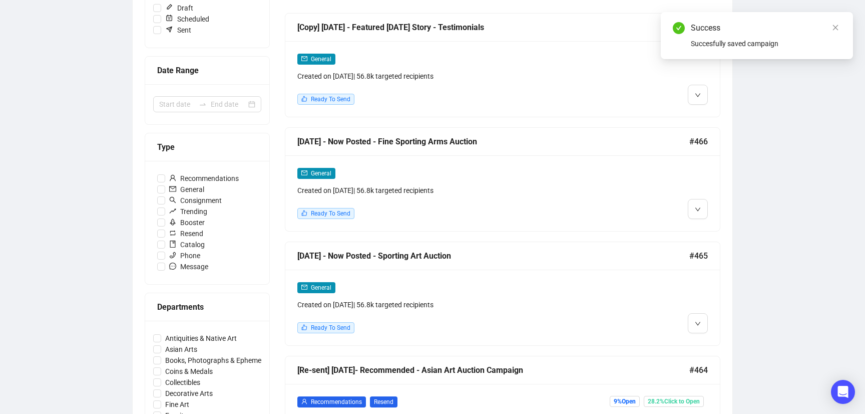
scroll to position [172, 0]
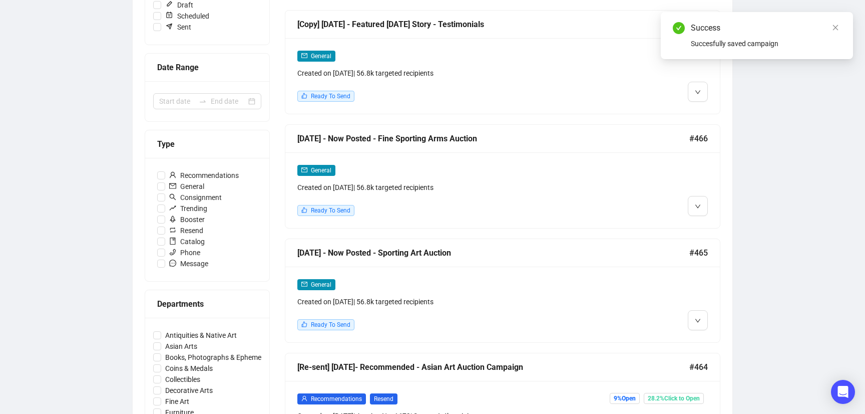
click at [647, 285] on div at bounding box center [656, 304] width 104 height 52
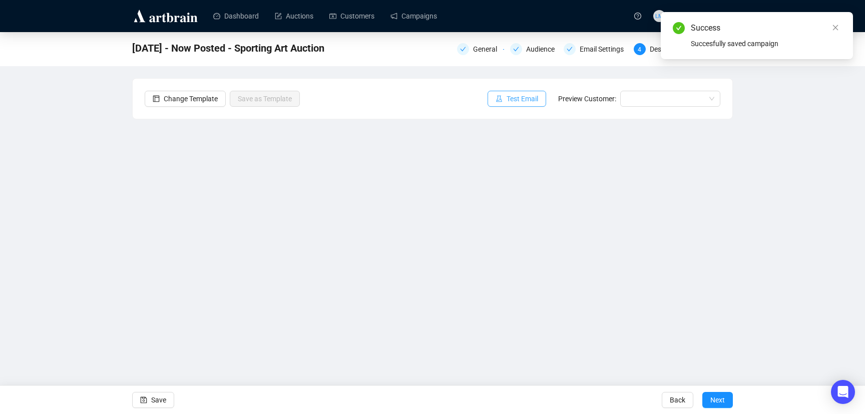
click at [511, 102] on span "Test Email" at bounding box center [523, 98] width 32 height 11
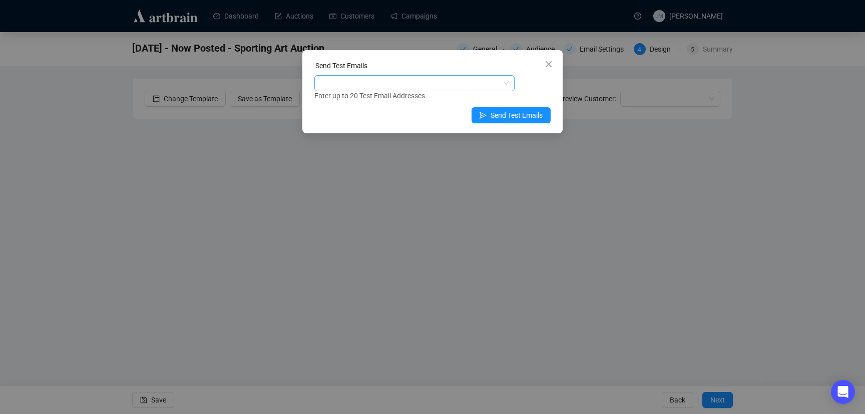
click at [394, 80] on div at bounding box center [409, 83] width 186 height 14
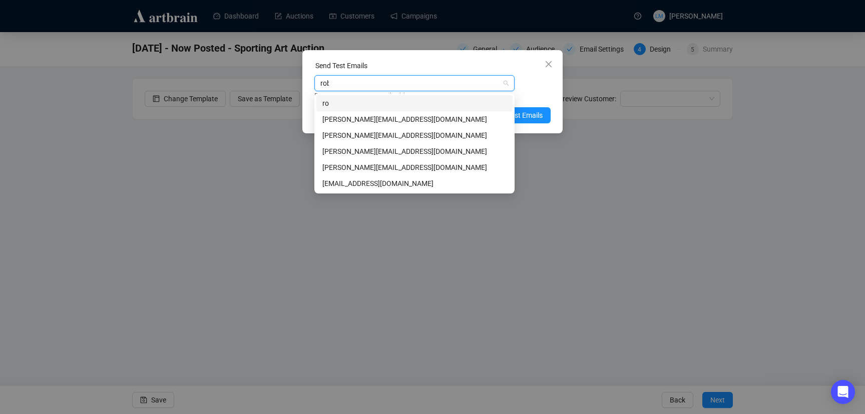
type input "[PERSON_NAME]"
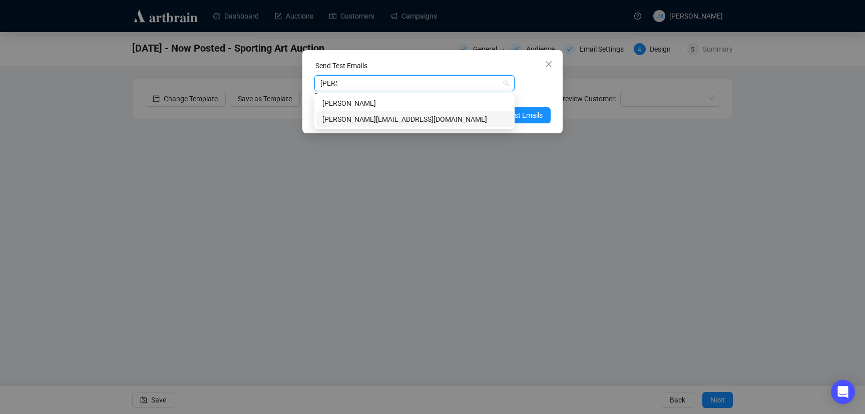
click at [388, 117] on div "[PERSON_NAME][EMAIL_ADDRESS][DOMAIN_NAME]" at bounding box center [414, 119] width 184 height 11
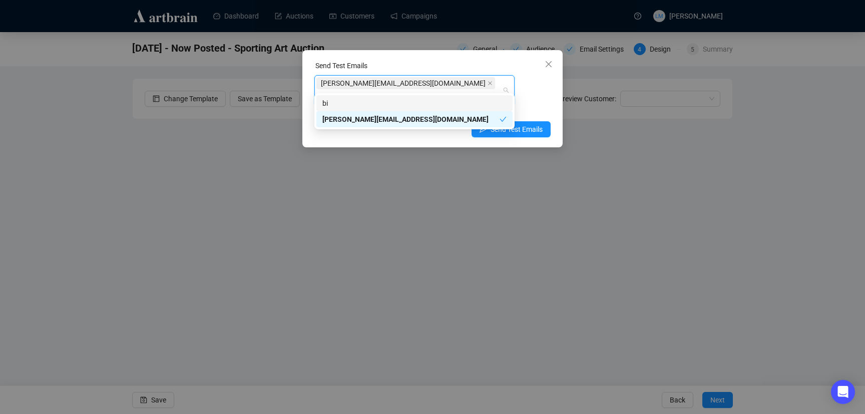
type input "b"
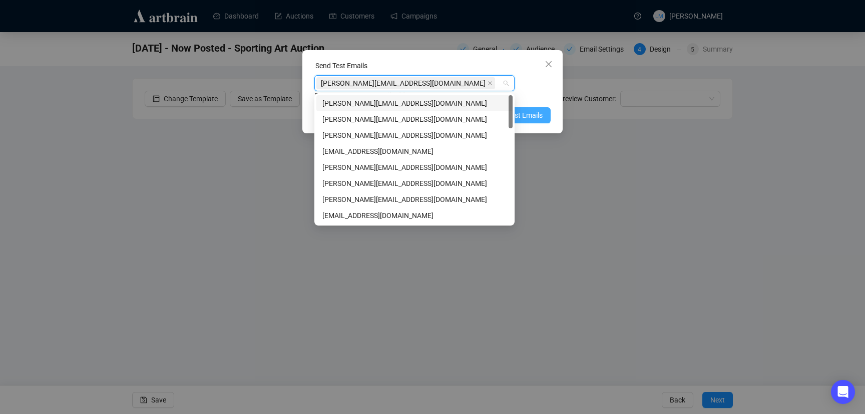
click at [541, 116] on span "Send Test Emails" at bounding box center [517, 115] width 52 height 11
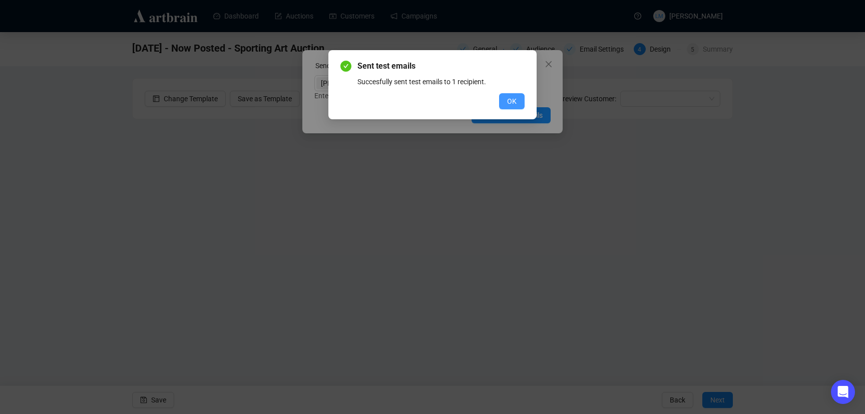
click at [516, 104] on span "OK" at bounding box center [512, 101] width 10 height 11
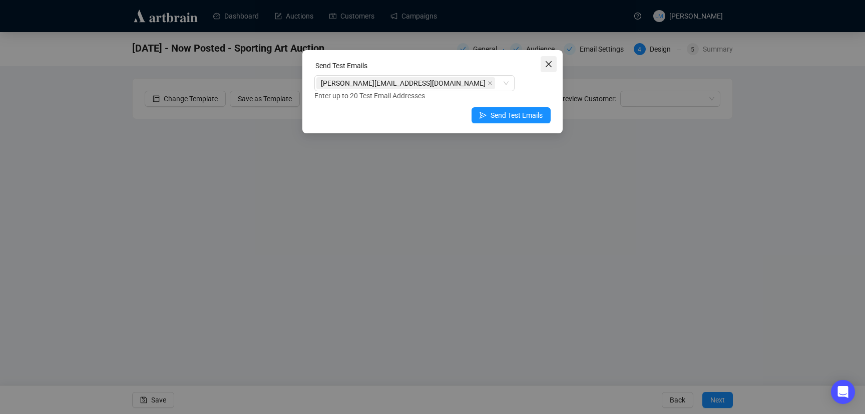
click at [549, 64] on icon "close" at bounding box center [549, 64] width 6 height 6
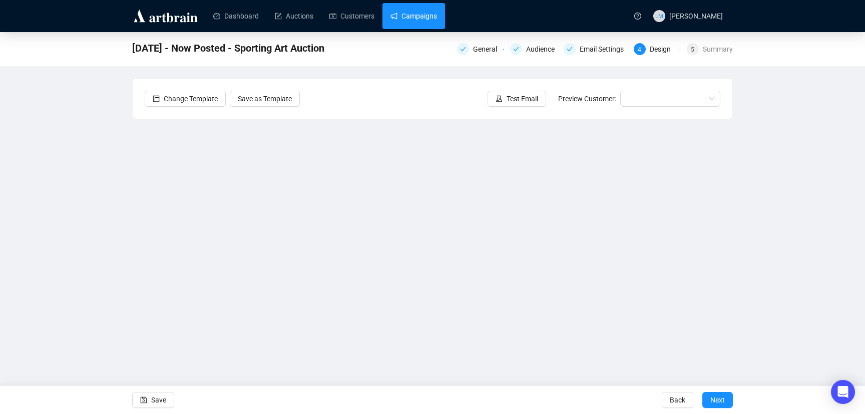
click at [427, 17] on link "Campaigns" at bounding box center [413, 16] width 47 height 26
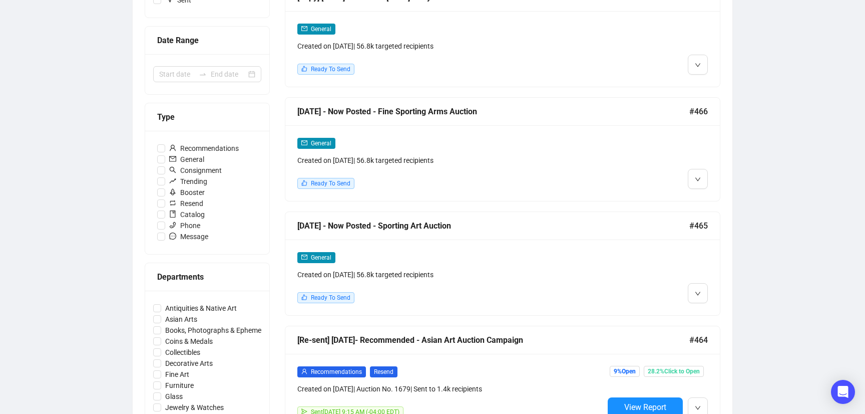
scroll to position [194, 0]
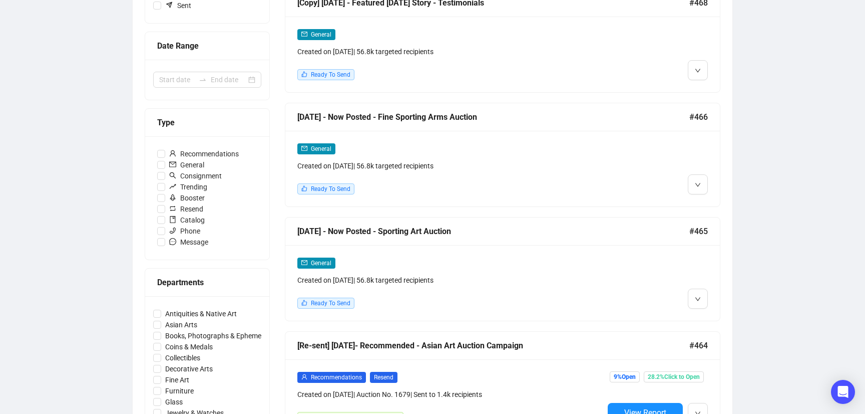
click at [544, 170] on div "Created on [DATE] | 56.8k targeted recipients" at bounding box center [450, 165] width 306 height 11
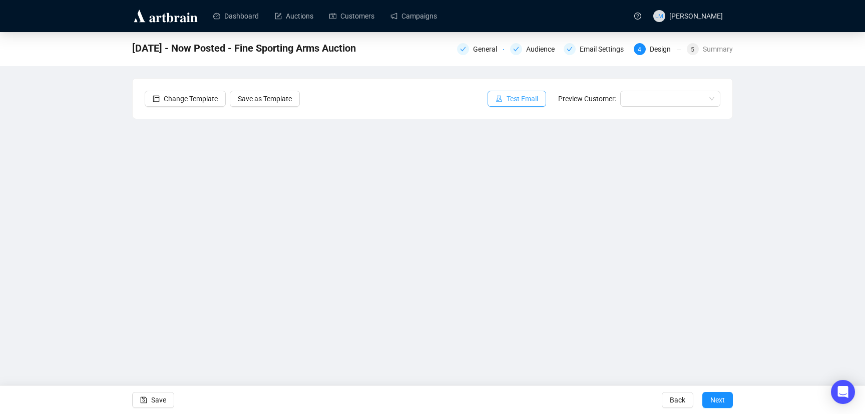
click at [507, 98] on span "Test Email" at bounding box center [523, 98] width 32 height 11
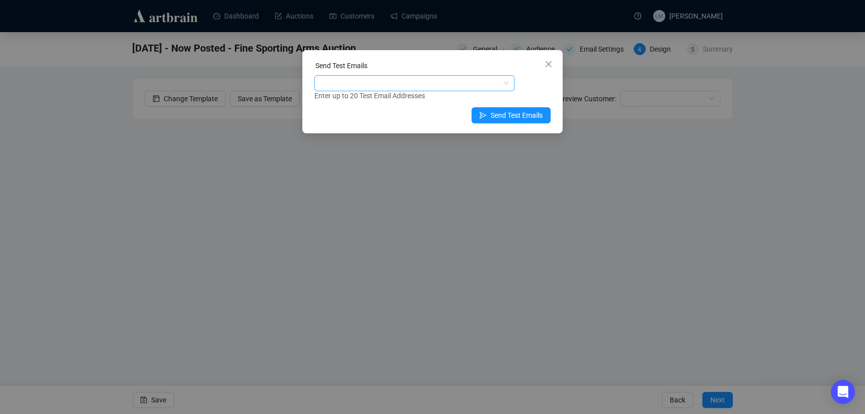
click at [457, 84] on div at bounding box center [409, 83] width 186 height 14
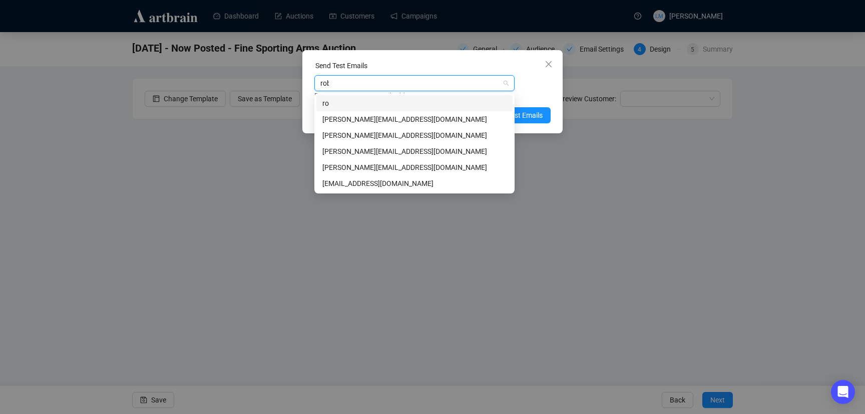
type input "[PERSON_NAME]"
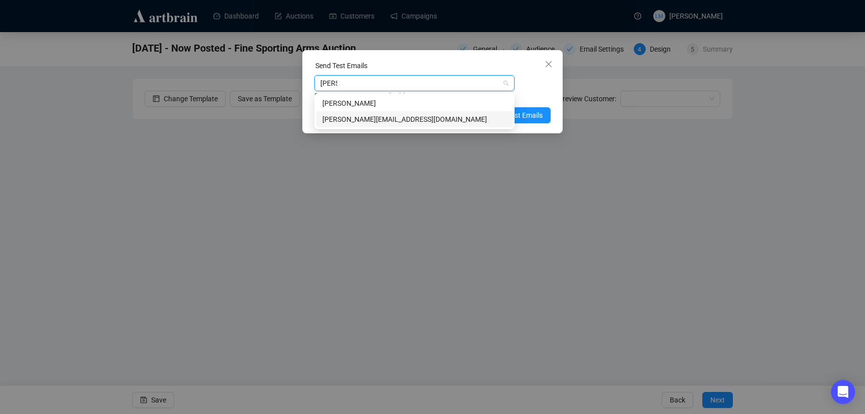
click at [402, 118] on div "[PERSON_NAME][EMAIL_ADDRESS][DOMAIN_NAME]" at bounding box center [414, 119] width 184 height 11
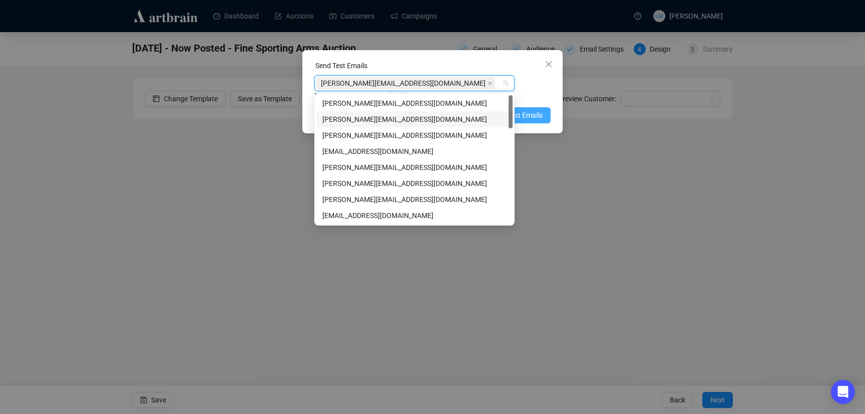
click at [537, 110] on span "Send Test Emails" at bounding box center [517, 115] width 52 height 11
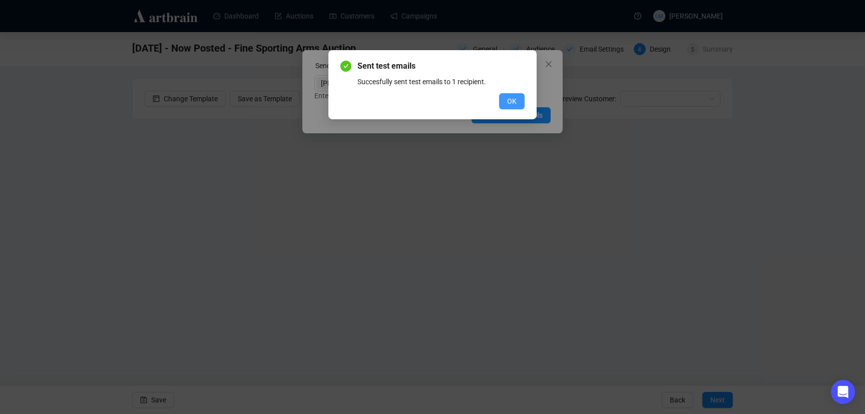
click at [508, 106] on button "OK" at bounding box center [512, 101] width 26 height 16
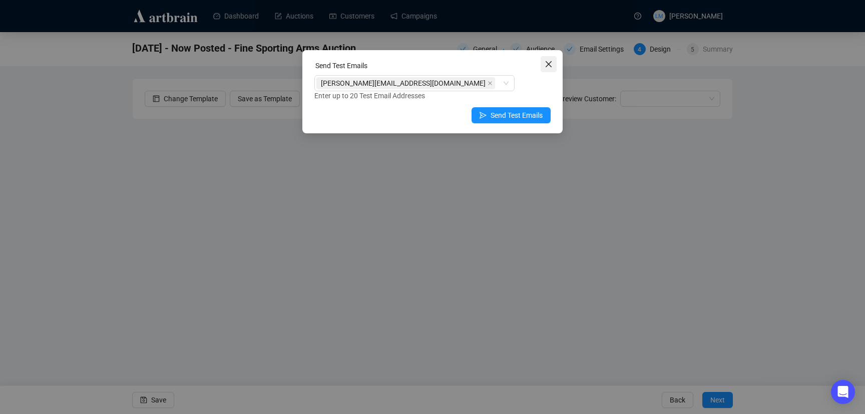
click at [548, 64] on icon "close" at bounding box center [549, 64] width 6 height 6
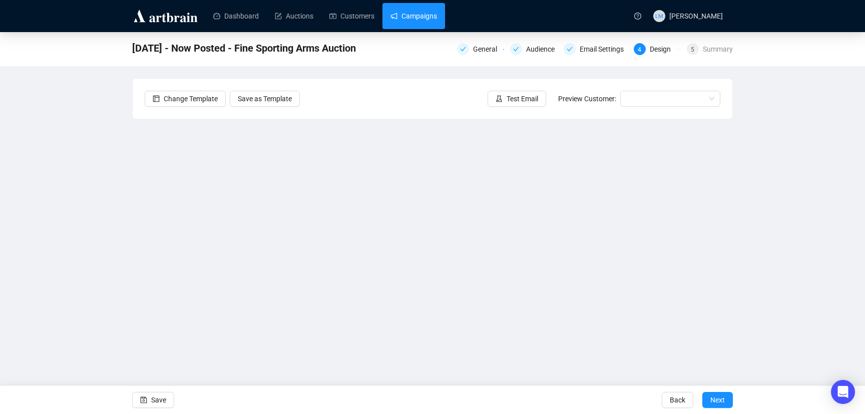
click at [437, 18] on link "Campaigns" at bounding box center [413, 16] width 47 height 26
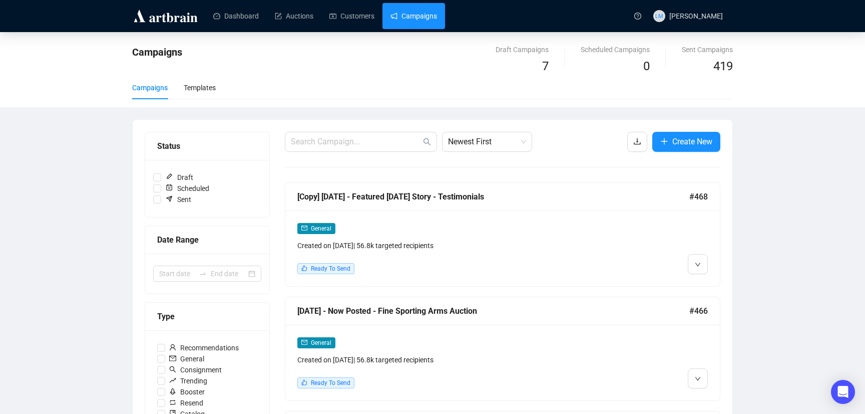
click at [535, 206] on div "[Copy] [DATE] - Featured [DATE] Story - Testimonials #468" at bounding box center [502, 197] width 435 height 28
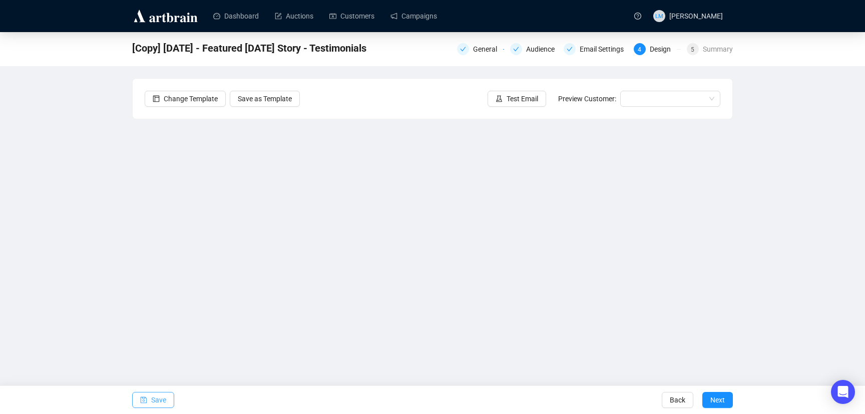
click at [160, 401] on span "Save" at bounding box center [158, 399] width 15 height 28
click at [119, 268] on div "[Copy] [DATE] - Featured [DATE] Story - Testimonials General Audience Email Set…" at bounding box center [432, 203] width 865 height 343
click at [163, 397] on span "Save" at bounding box center [158, 399] width 15 height 28
click at [156, 400] on span "Save" at bounding box center [158, 399] width 15 height 28
click at [152, 397] on span "Save" at bounding box center [158, 399] width 15 height 28
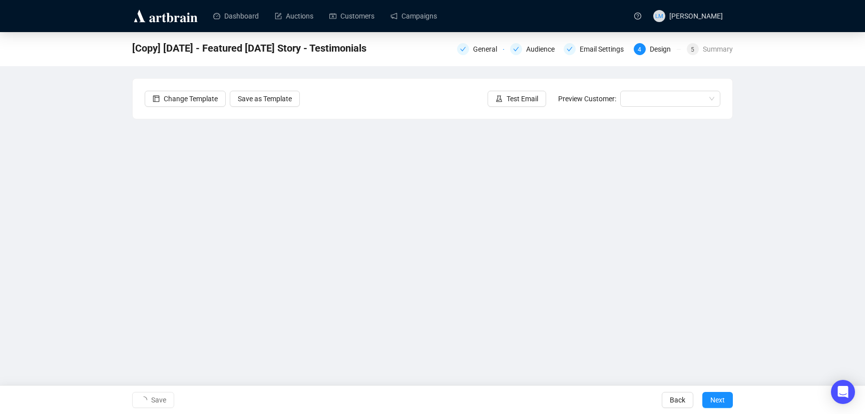
click at [90, 339] on div "[Copy] [DATE] - Featured [DATE] Story - Testimonials General Audience Email Set…" at bounding box center [432, 203] width 865 height 343
click at [513, 101] on span "Test Email" at bounding box center [523, 98] width 32 height 11
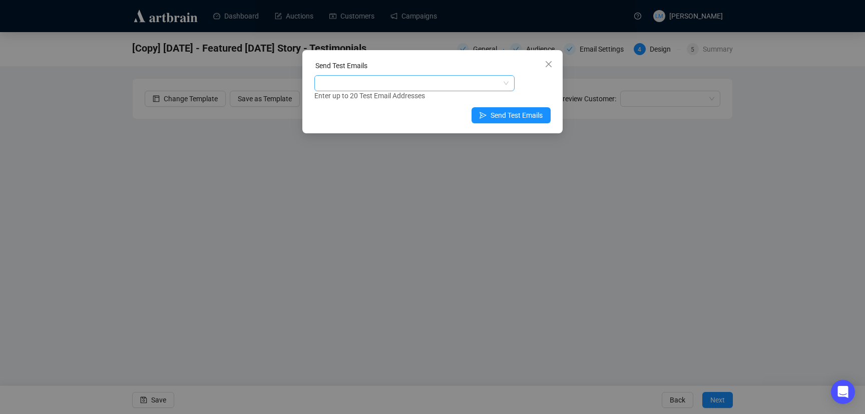
click at [455, 82] on div at bounding box center [409, 83] width 186 height 14
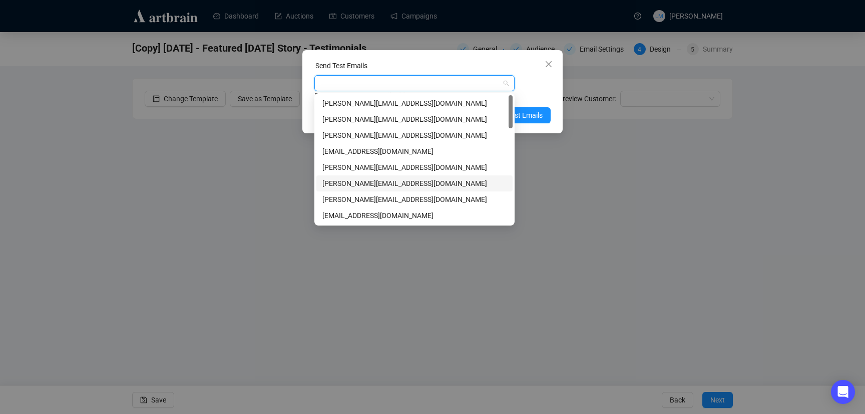
click at [404, 184] on div "[PERSON_NAME][EMAIL_ADDRESS][DOMAIN_NAME]" at bounding box center [414, 183] width 184 height 11
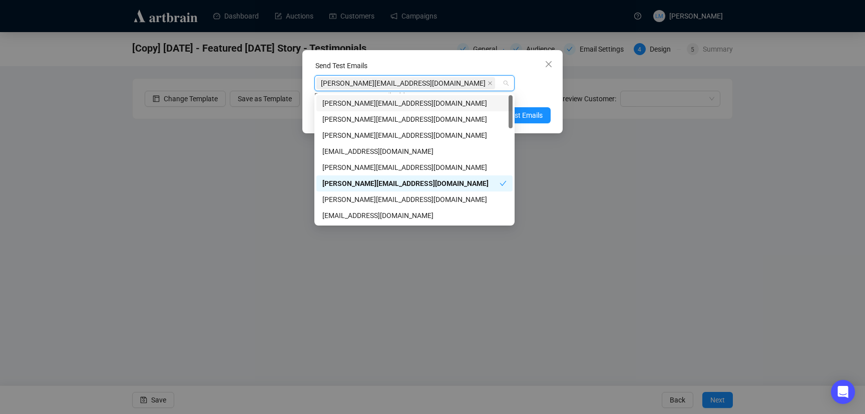
click at [543, 105] on div "Send Test Emails [PERSON_NAME][EMAIL_ADDRESS][DOMAIN_NAME] Enter up to 20 Test …" at bounding box center [432, 91] width 260 height 83
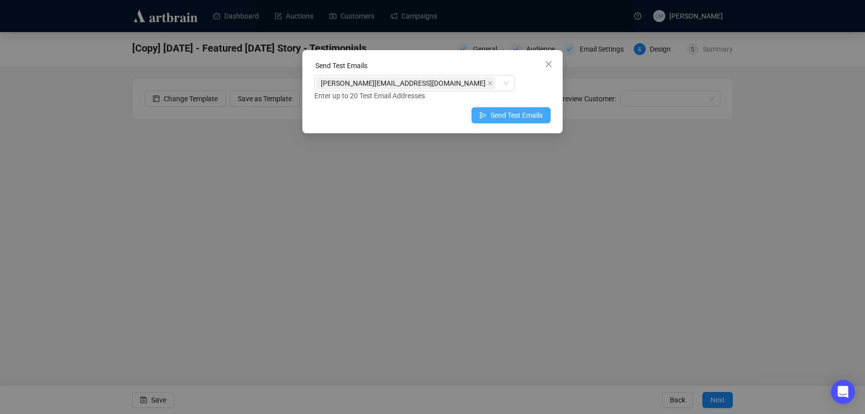
click at [531, 116] on span "Send Test Emails" at bounding box center [517, 115] width 52 height 11
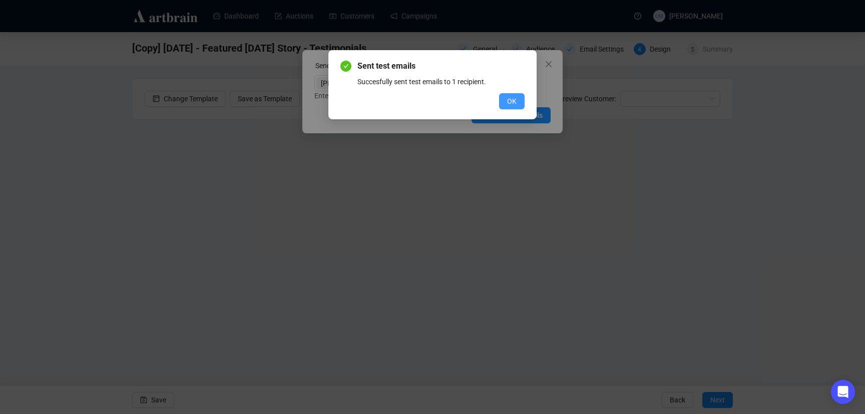
click at [512, 96] on span "OK" at bounding box center [512, 101] width 10 height 11
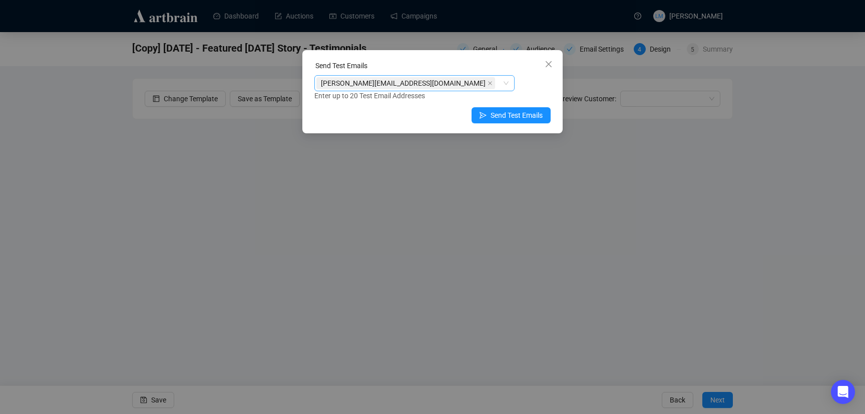
click at [463, 82] on div "[PERSON_NAME][EMAIL_ADDRESS][DOMAIN_NAME]" at bounding box center [409, 83] width 186 height 14
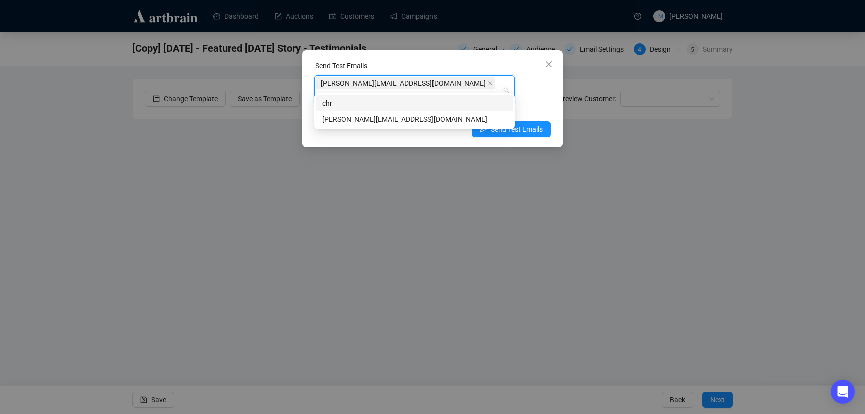
type input "chri"
click at [443, 116] on div "[PERSON_NAME][EMAIL_ADDRESS][DOMAIN_NAME]" at bounding box center [414, 119] width 184 height 11
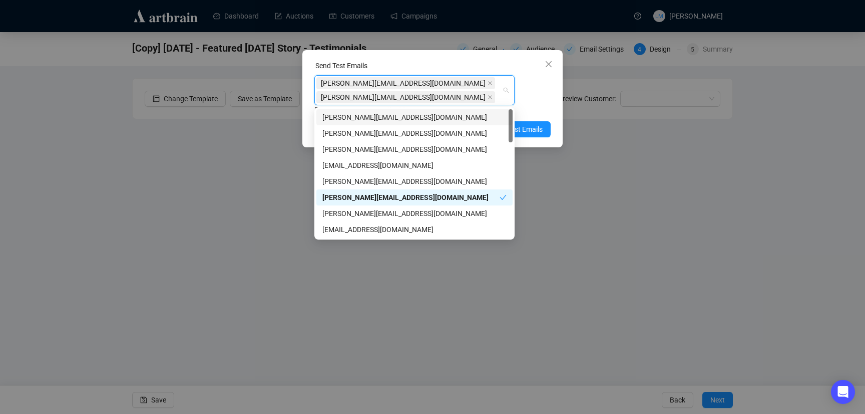
click at [429, 78] on div "[PERSON_NAME][EMAIL_ADDRESS][DOMAIN_NAME] [PERSON_NAME][EMAIL_ADDRESS][DOMAIN_N…" at bounding box center [409, 90] width 186 height 28
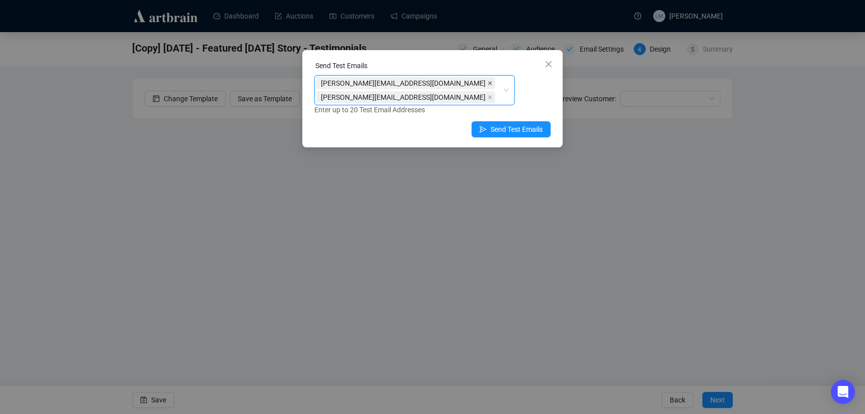
click at [488, 84] on icon "close" at bounding box center [490, 83] width 5 height 5
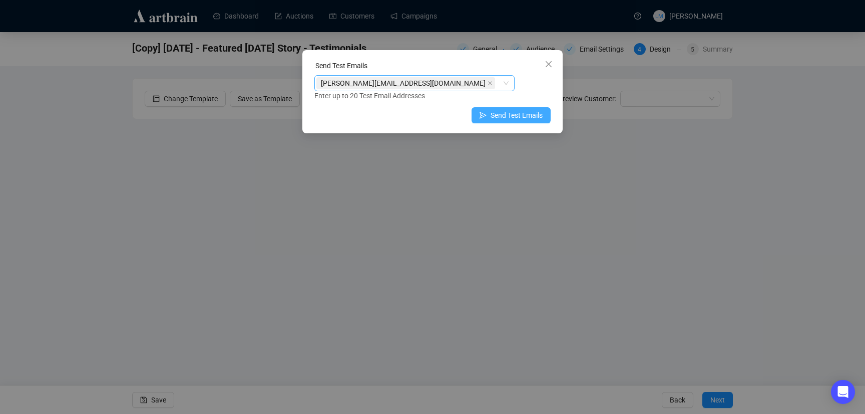
click at [503, 117] on span "Send Test Emails" at bounding box center [517, 115] width 52 height 11
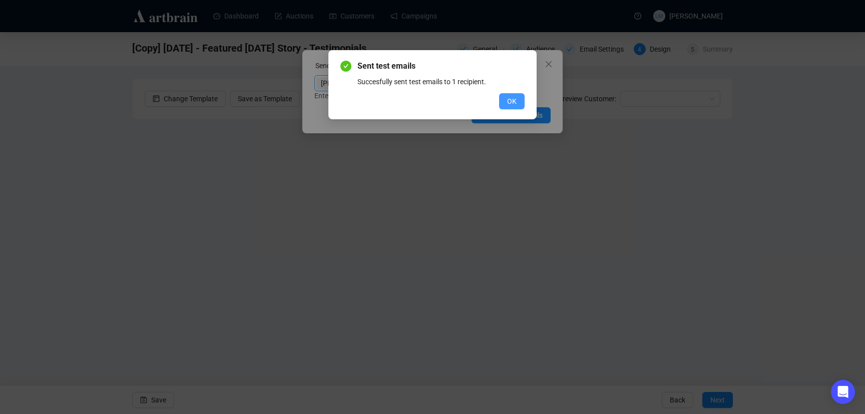
click at [516, 99] on span "OK" at bounding box center [512, 101] width 10 height 11
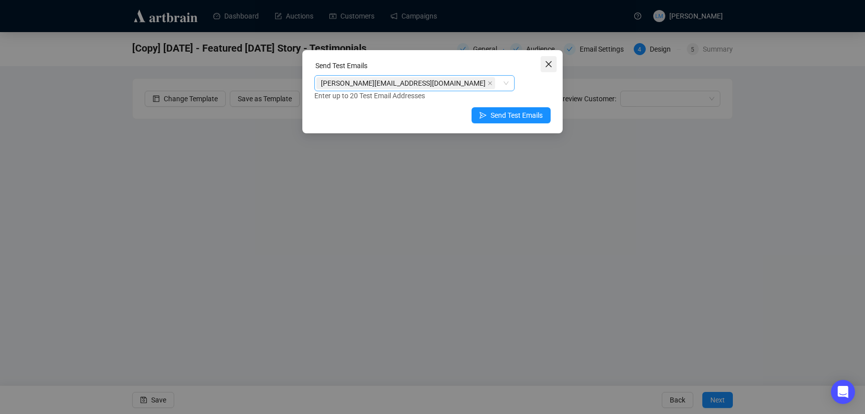
click at [551, 61] on icon "close" at bounding box center [549, 64] width 6 height 6
